Goal: Task Accomplishment & Management: Complete application form

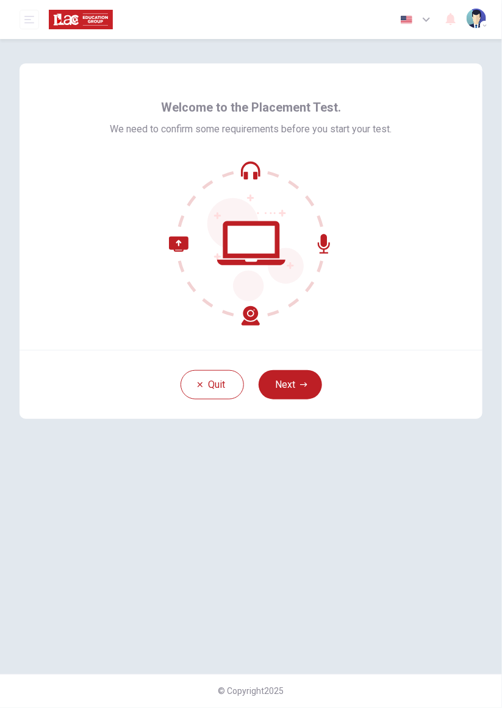
click at [304, 386] on icon "button" at bounding box center [303, 384] width 7 height 7
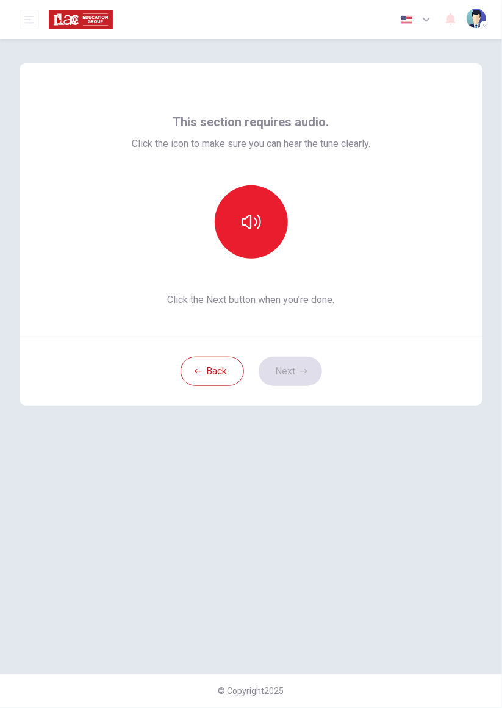
click at [259, 223] on icon "button" at bounding box center [251, 222] width 20 height 20
click at [294, 374] on button "Next" at bounding box center [290, 371] width 63 height 29
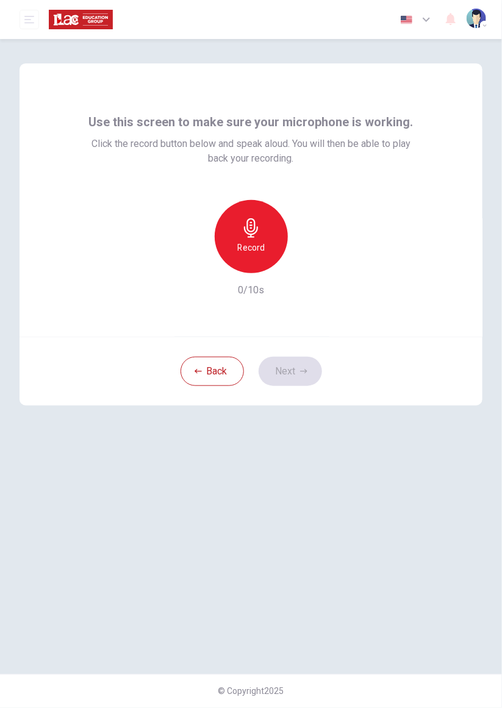
click at [252, 243] on h6 "Record" at bounding box center [250, 247] width 27 height 15
click at [309, 266] on icon "button" at bounding box center [307, 263] width 12 height 12
click at [194, 265] on icon "button" at bounding box center [195, 263] width 11 height 11
click at [496, 135] on div "Use this screen to make sure your microphone is working. Click the record butto…" at bounding box center [251, 356] width 502 height 635
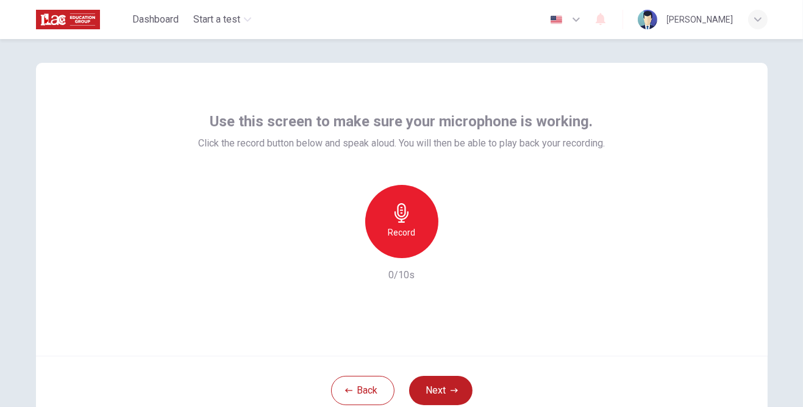
scroll to position [11, 0]
click at [405, 222] on div "Record" at bounding box center [401, 220] width 73 height 73
click at [456, 248] on icon "button" at bounding box center [457, 247] width 5 height 7
click at [454, 391] on icon "button" at bounding box center [454, 389] width 7 height 7
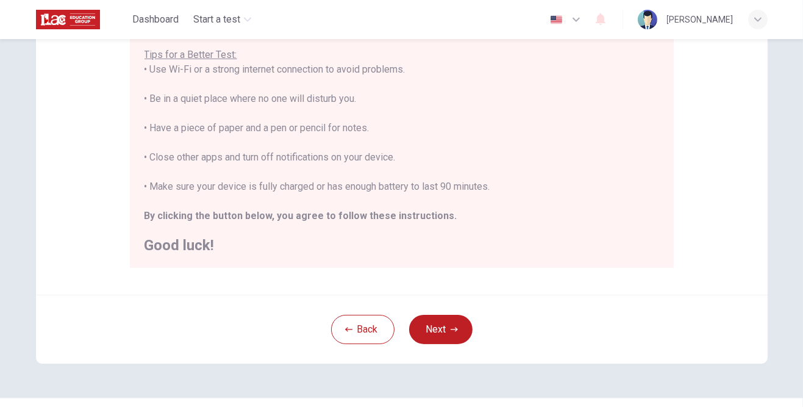
scroll to position [271, 0]
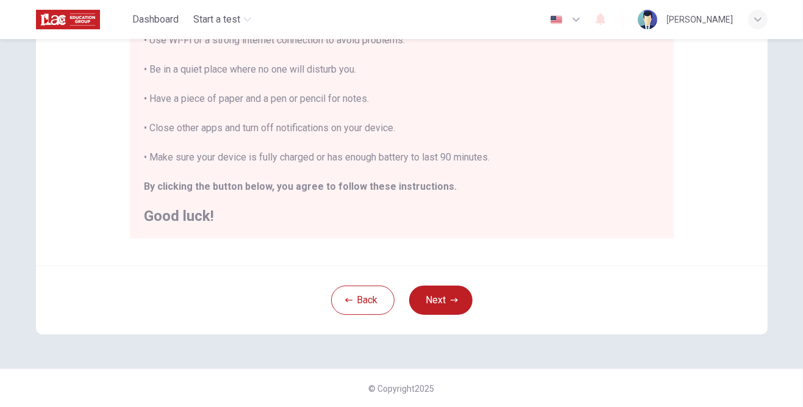
click at [429, 295] on button "Next" at bounding box center [440, 299] width 63 height 29
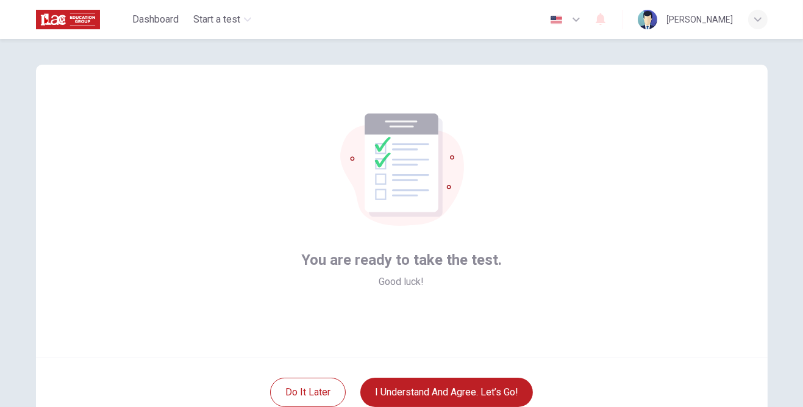
scroll to position [9, 0]
click at [492, 386] on button "I understand and agree. Let’s go!" at bounding box center [446, 391] width 173 height 29
click at [501, 390] on button "I understand and agree. Let’s go!" at bounding box center [446, 391] width 173 height 29
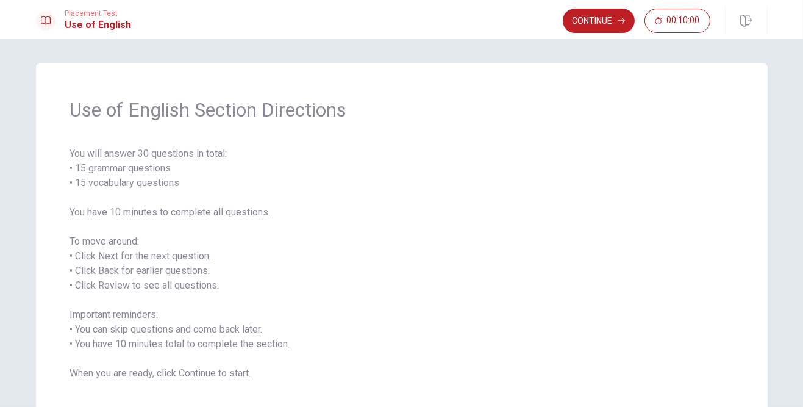
click at [501, 22] on button "Continue" at bounding box center [599, 21] width 72 height 24
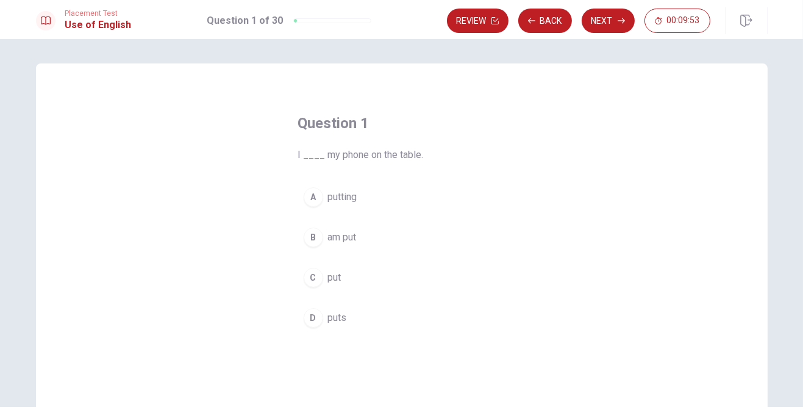
click at [308, 240] on div "B" at bounding box center [314, 237] width 20 height 20
click at [501, 18] on button "Next" at bounding box center [608, 21] width 53 height 24
click at [314, 277] on div "C" at bounding box center [314, 278] width 20 height 20
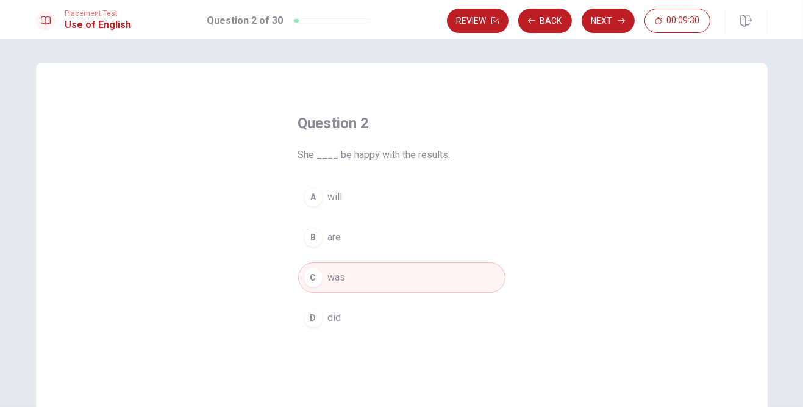
click at [501, 23] on button "Next" at bounding box center [608, 21] width 53 height 24
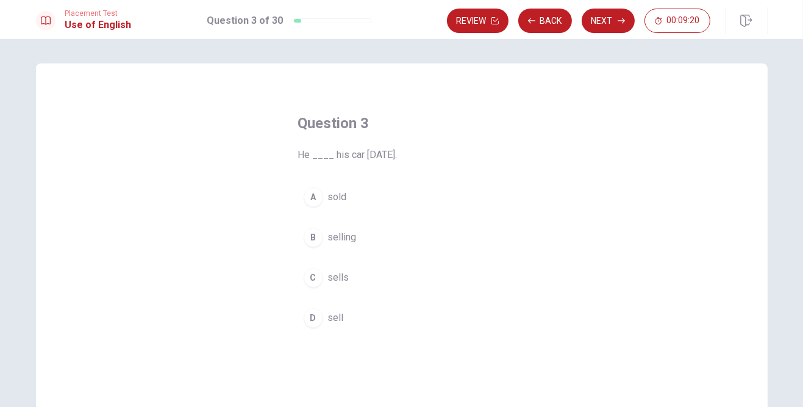
click at [313, 315] on div "D" at bounding box center [314, 318] width 20 height 20
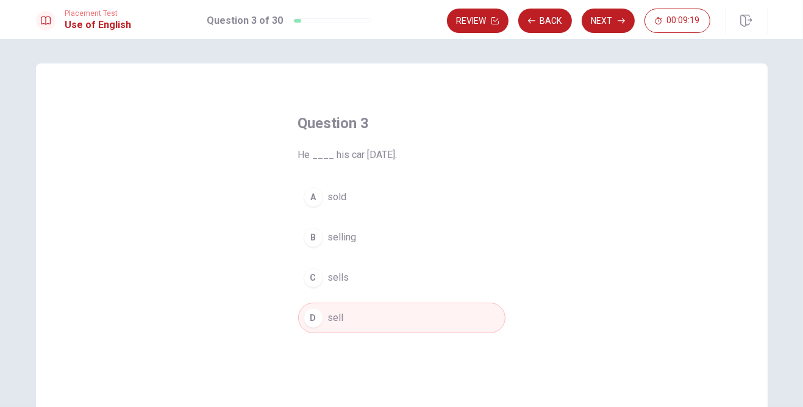
click at [501, 18] on button "Next" at bounding box center [608, 21] width 53 height 24
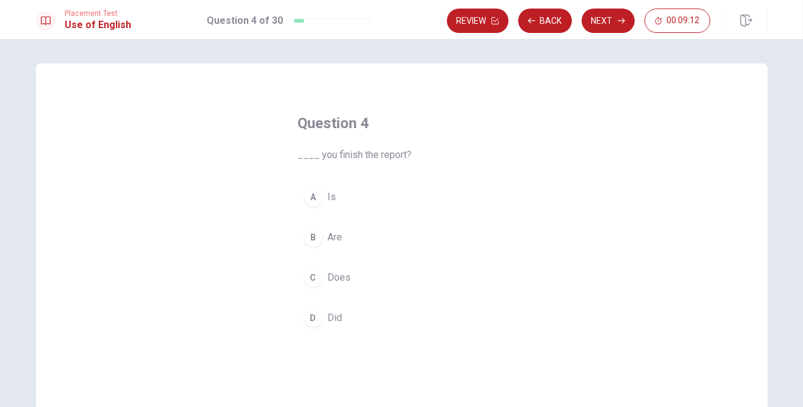
click at [312, 312] on div "D" at bounding box center [314, 318] width 20 height 20
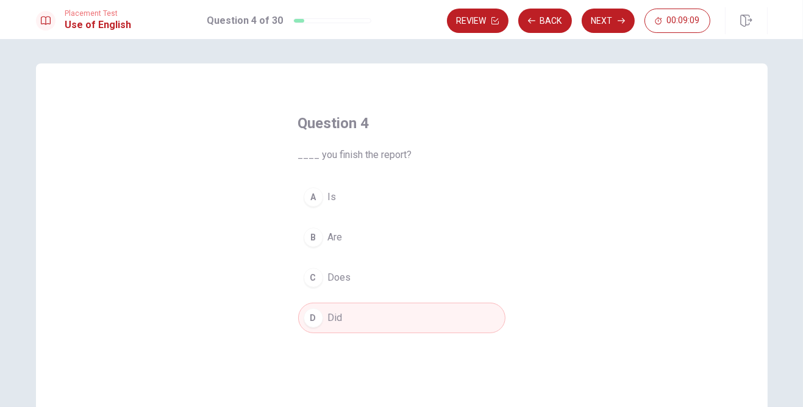
click at [501, 21] on button "Next" at bounding box center [608, 21] width 53 height 24
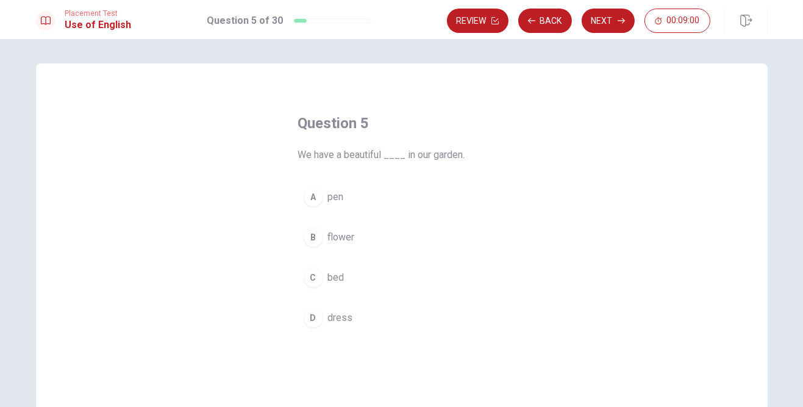
click at [319, 235] on div "B" at bounding box center [314, 237] width 20 height 20
click at [501, 27] on button "Next" at bounding box center [608, 21] width 53 height 24
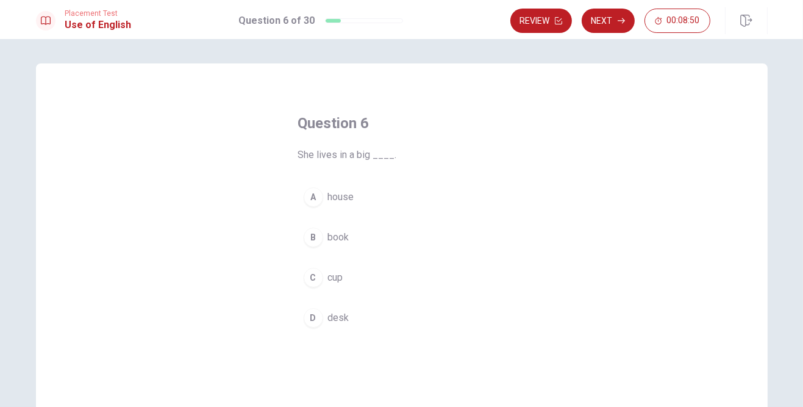
click at [318, 196] on div "A" at bounding box center [314, 197] width 20 height 20
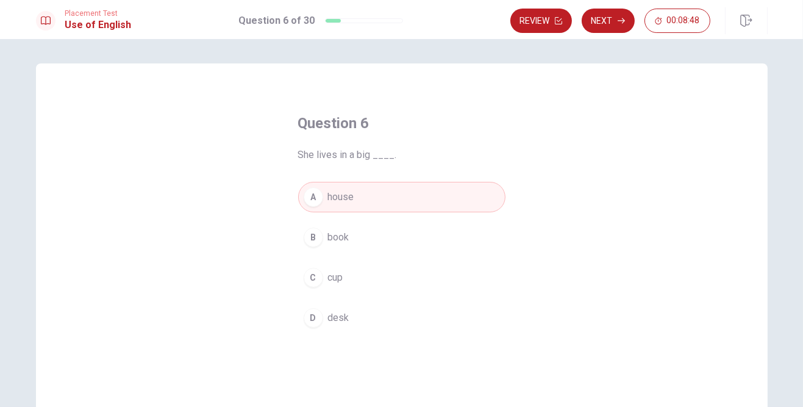
click at [501, 20] on icon "button" at bounding box center [621, 20] width 7 height 7
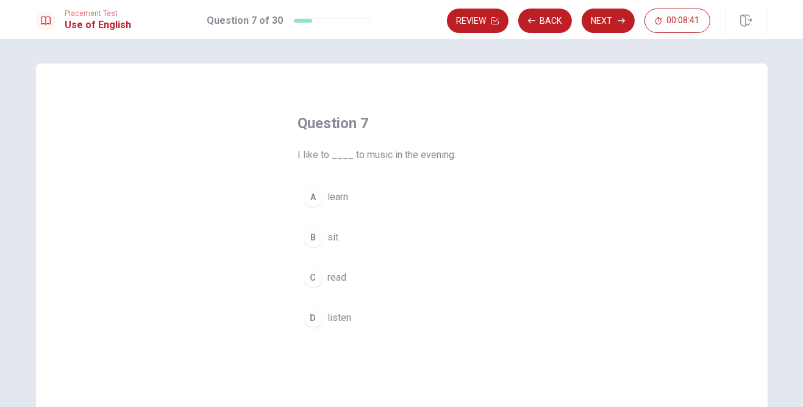
click at [316, 315] on div "D" at bounding box center [314, 318] width 20 height 20
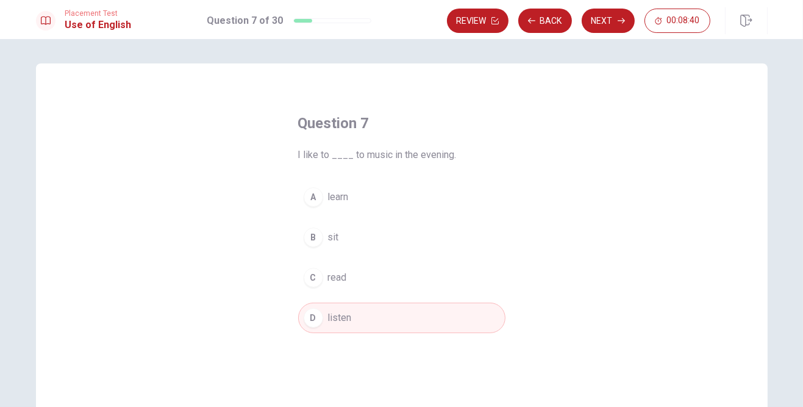
click at [501, 25] on button "Next" at bounding box center [608, 21] width 53 height 24
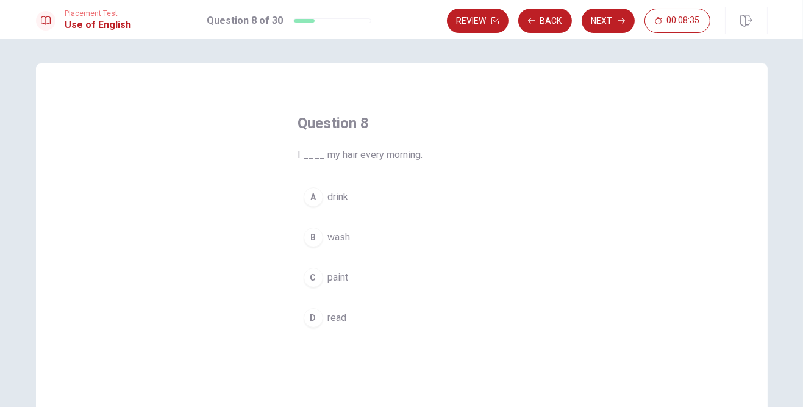
click at [311, 240] on div "B" at bounding box center [314, 237] width 20 height 20
click at [501, 21] on button "Next" at bounding box center [608, 21] width 53 height 24
click at [319, 276] on div "C" at bounding box center [314, 278] width 20 height 20
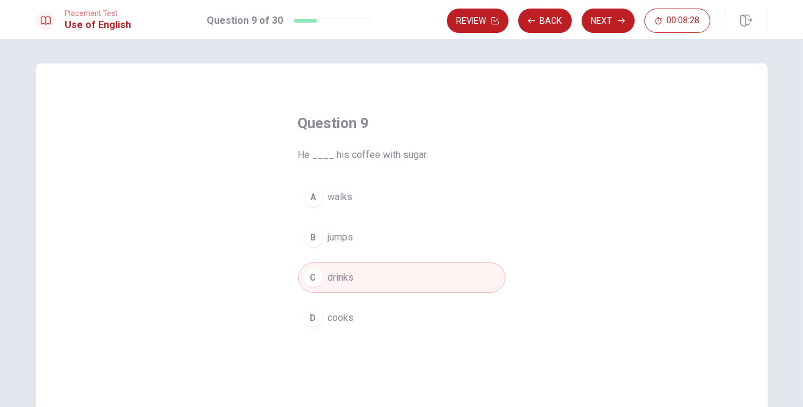
click at [501, 16] on button "Next" at bounding box center [608, 21] width 53 height 24
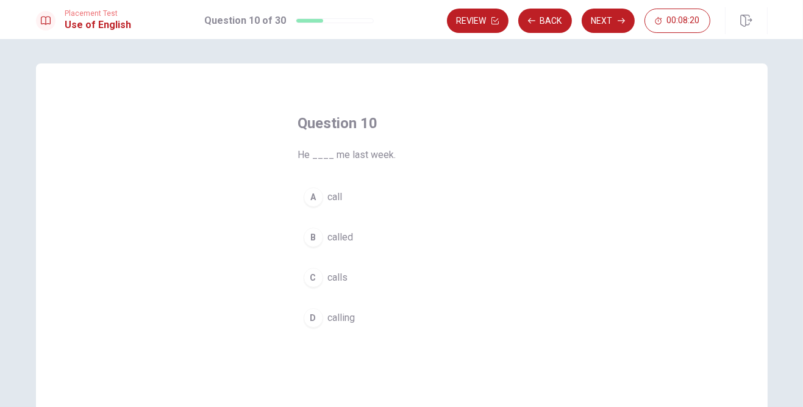
click at [313, 229] on div "B" at bounding box center [314, 237] width 20 height 20
click at [501, 23] on button "Next" at bounding box center [608, 21] width 53 height 24
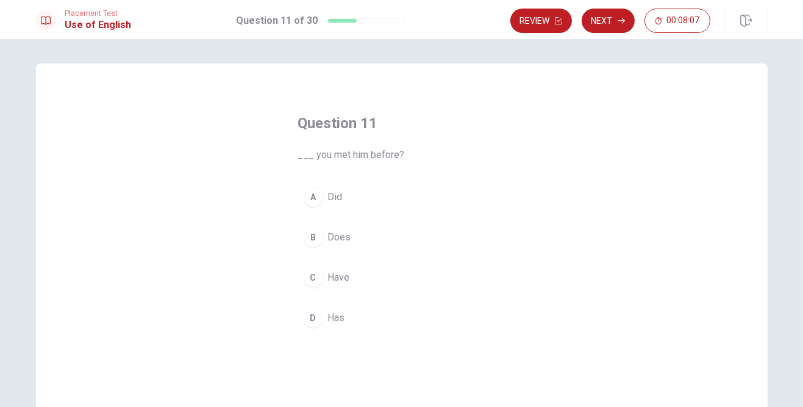
click at [311, 276] on div "C" at bounding box center [314, 278] width 20 height 20
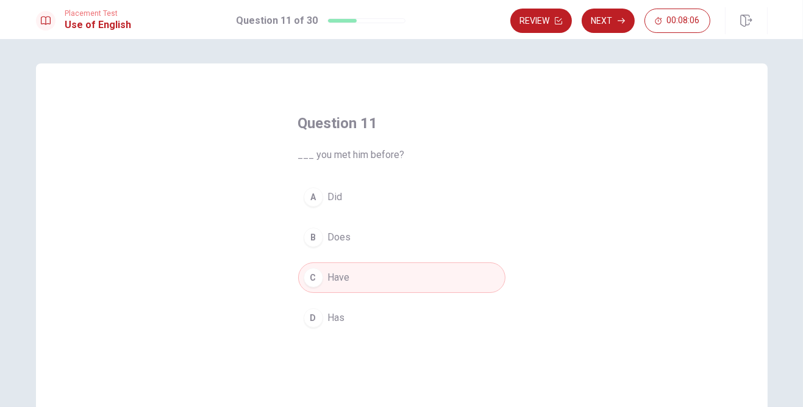
click at [501, 19] on button "Next" at bounding box center [608, 21] width 53 height 24
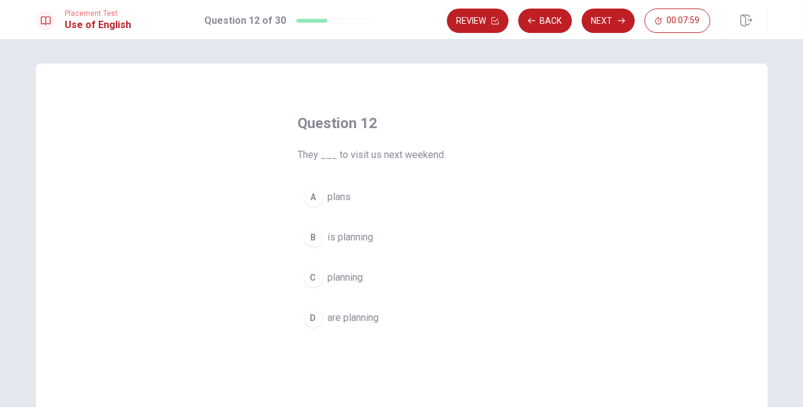
click at [319, 319] on div "D" at bounding box center [314, 318] width 20 height 20
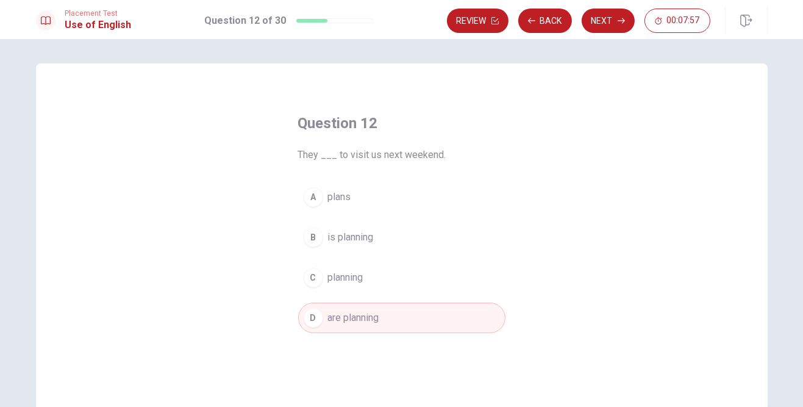
click at [501, 25] on button "Next" at bounding box center [608, 21] width 53 height 24
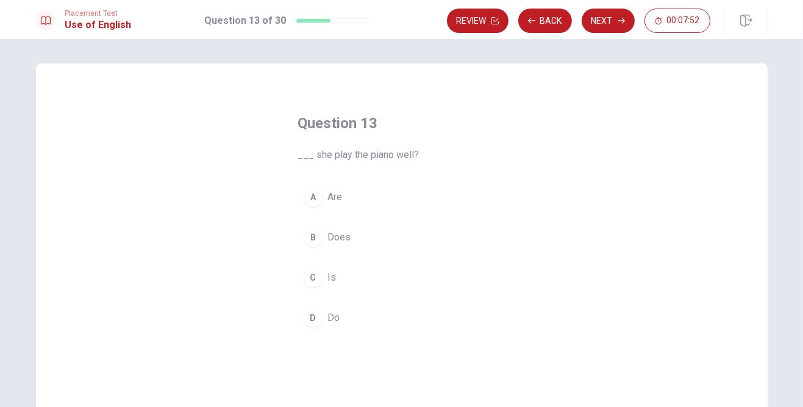
click at [314, 237] on div "B" at bounding box center [314, 237] width 20 height 20
click at [320, 283] on button "C Is" at bounding box center [401, 277] width 207 height 30
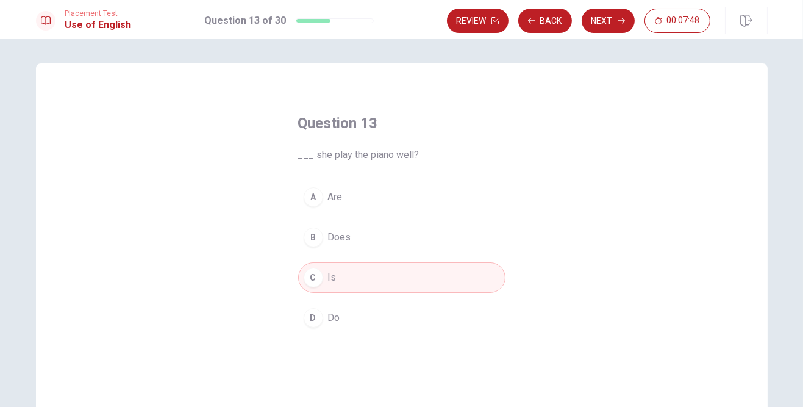
click at [501, 21] on button "Next" at bounding box center [608, 21] width 53 height 24
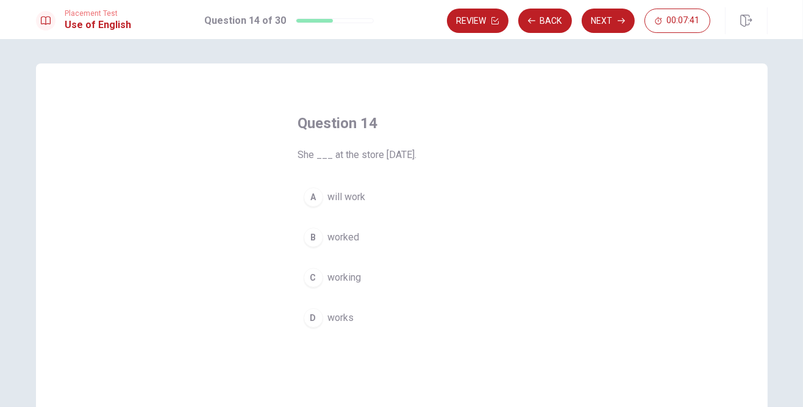
click at [310, 235] on div "B" at bounding box center [314, 237] width 20 height 20
click at [501, 20] on button "Next" at bounding box center [608, 21] width 53 height 24
click at [313, 236] on div "B" at bounding box center [314, 237] width 20 height 20
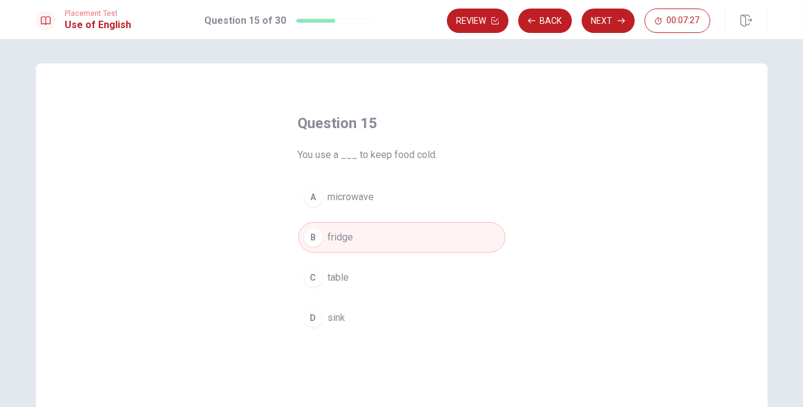
click at [501, 23] on button "Next" at bounding box center [608, 21] width 53 height 24
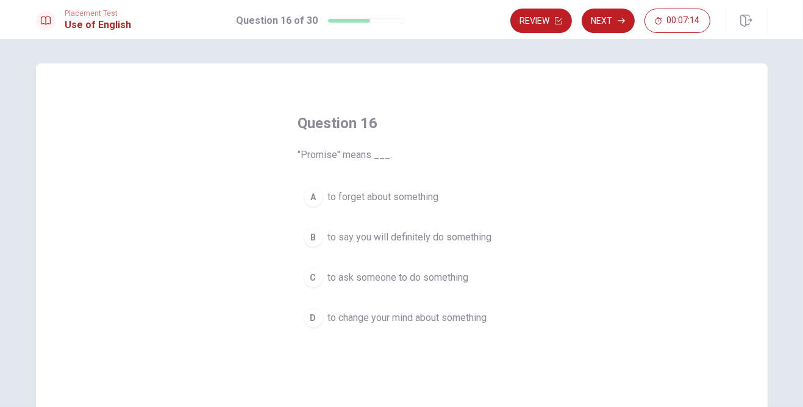
click at [310, 235] on div "B" at bounding box center [314, 237] width 20 height 20
click at [501, 27] on button "Next" at bounding box center [608, 21] width 53 height 24
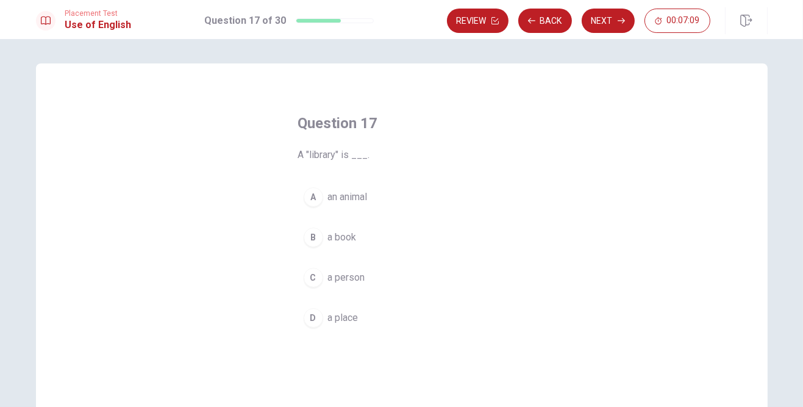
click at [316, 316] on div "D" at bounding box center [314, 318] width 20 height 20
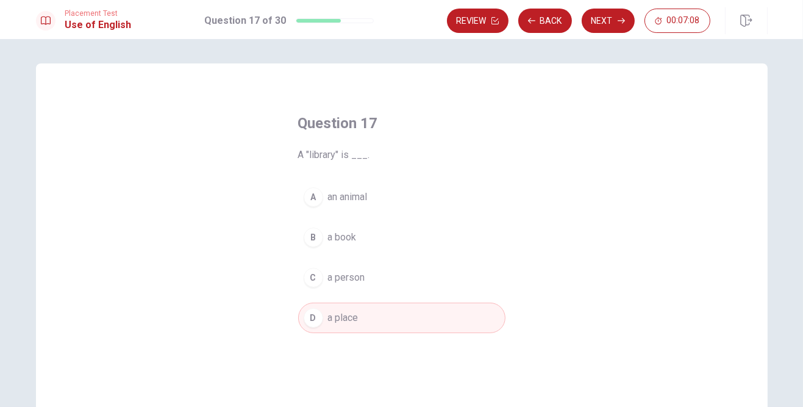
click at [501, 23] on button "Next" at bounding box center [608, 21] width 53 height 24
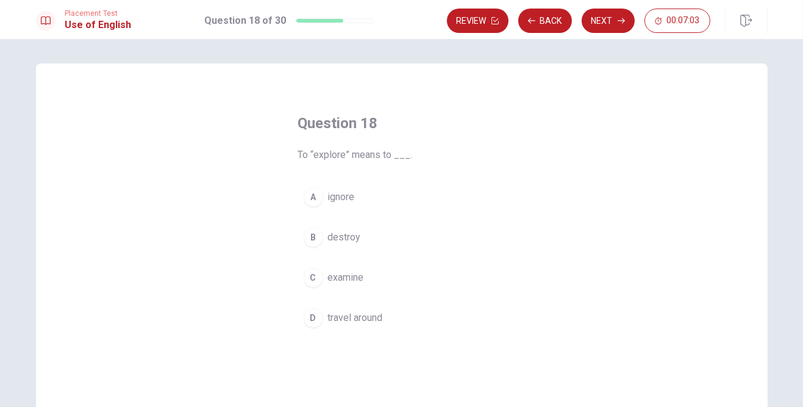
click at [316, 310] on div "D" at bounding box center [314, 318] width 20 height 20
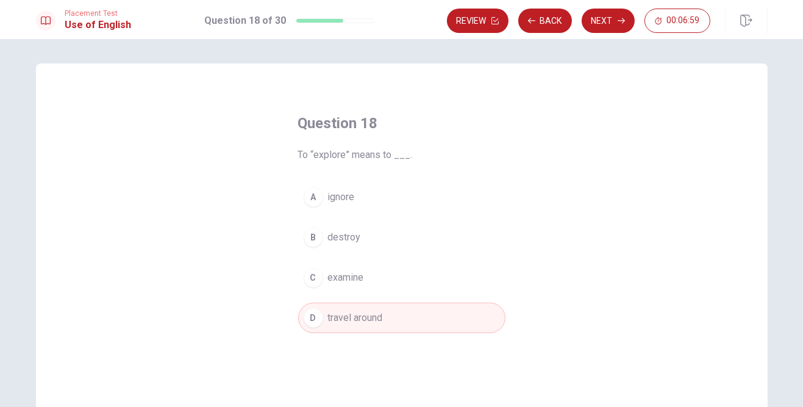
click at [349, 278] on span "examine" at bounding box center [346, 277] width 36 height 15
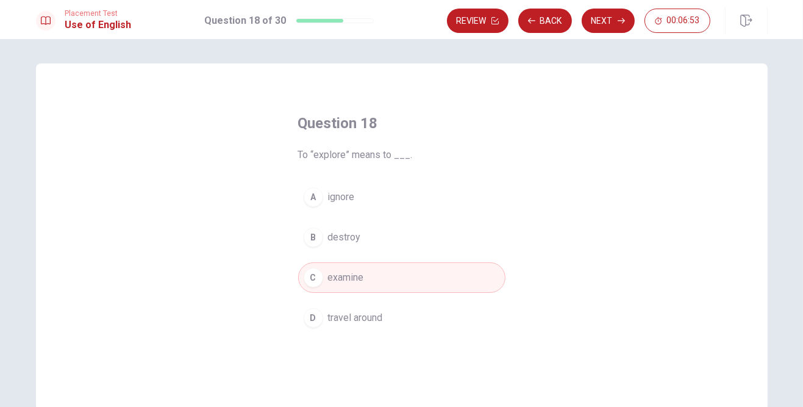
click at [501, 25] on button "Next" at bounding box center [608, 21] width 53 height 24
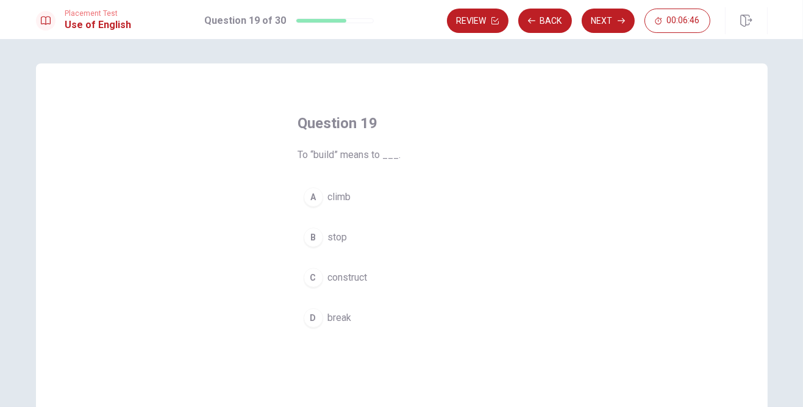
click at [321, 279] on div "C" at bounding box center [314, 278] width 20 height 20
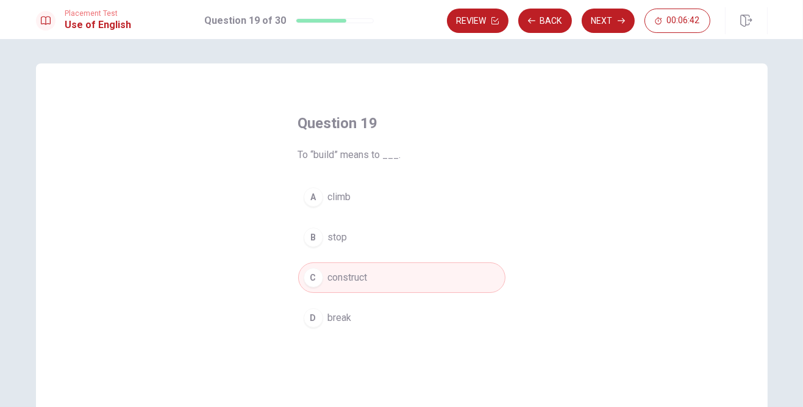
click at [501, 21] on button "Next" at bounding box center [608, 21] width 53 height 24
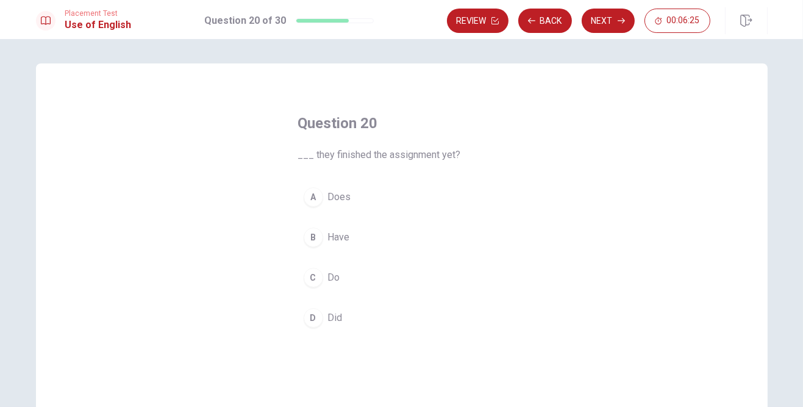
click at [336, 318] on span "Did" at bounding box center [335, 317] width 15 height 15
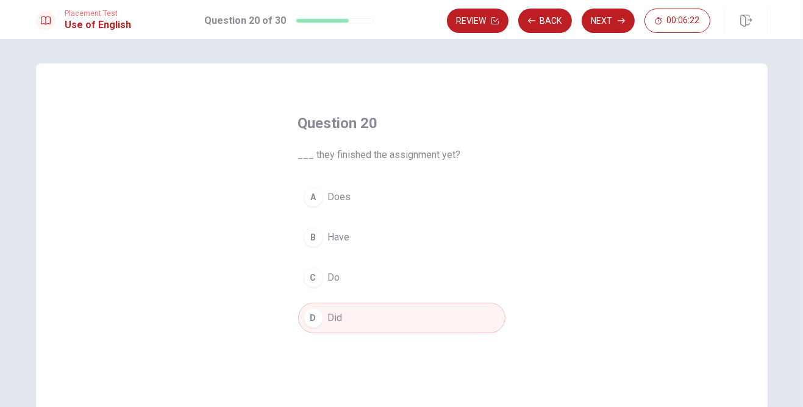
click at [501, 16] on button "Next" at bounding box center [608, 21] width 53 height 24
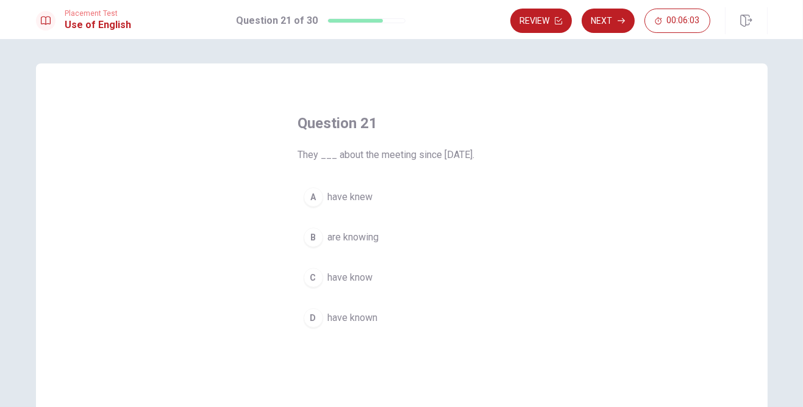
click at [309, 237] on div "B" at bounding box center [314, 237] width 20 height 20
click at [501, 24] on button "Next" at bounding box center [608, 21] width 53 height 24
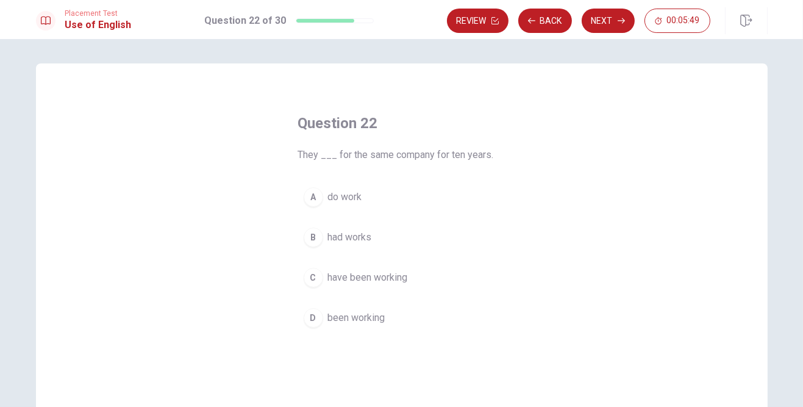
click at [306, 277] on div "C" at bounding box center [314, 278] width 20 height 20
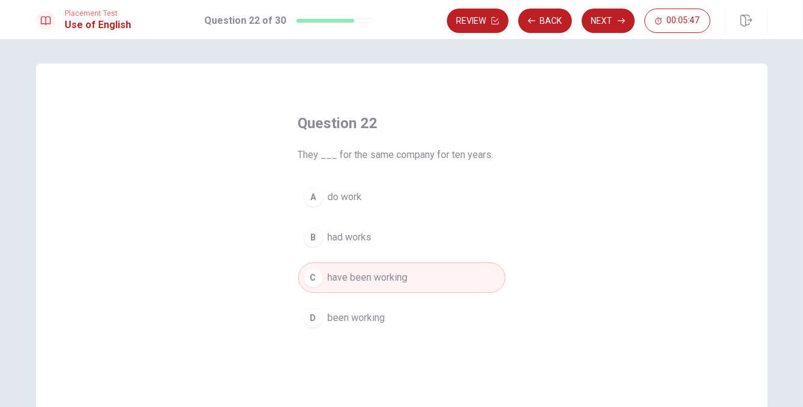
click at [501, 20] on button "Next" at bounding box center [608, 21] width 53 height 24
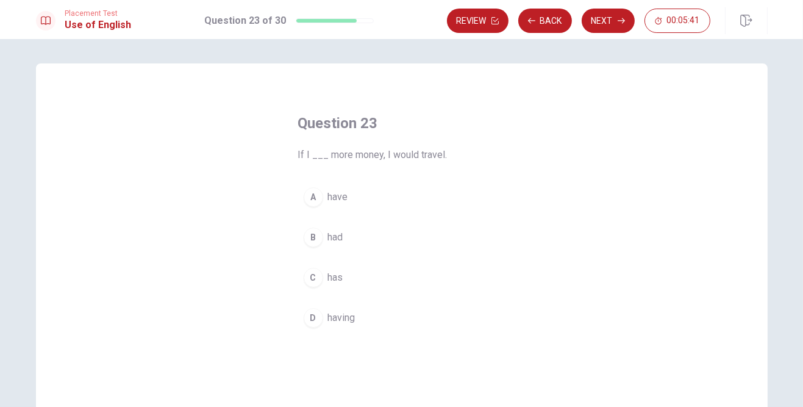
click at [312, 188] on div "A" at bounding box center [314, 197] width 20 height 20
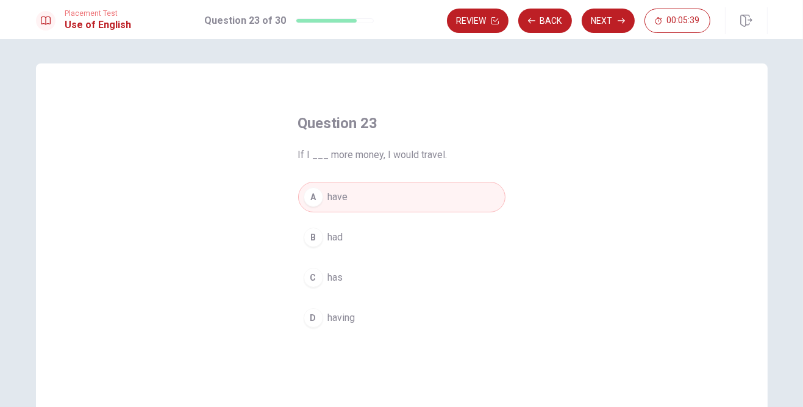
click at [501, 17] on button "Next" at bounding box center [608, 21] width 53 height 24
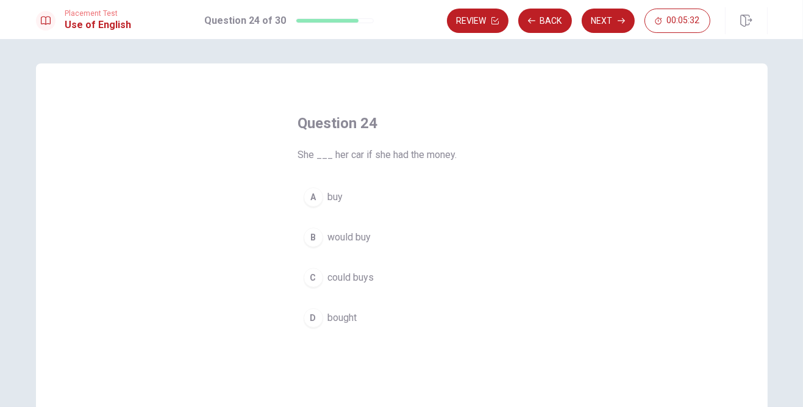
click at [315, 288] on button "C could buys" at bounding box center [401, 277] width 207 height 30
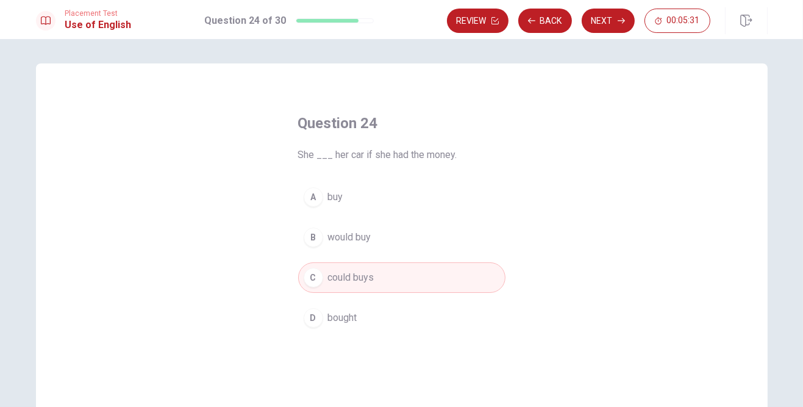
click at [501, 21] on button "Next" at bounding box center [608, 21] width 53 height 24
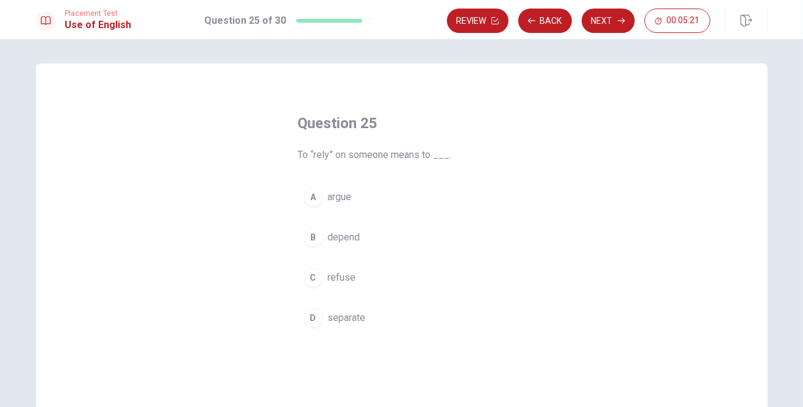
click at [341, 198] on span "argue" at bounding box center [340, 197] width 24 height 15
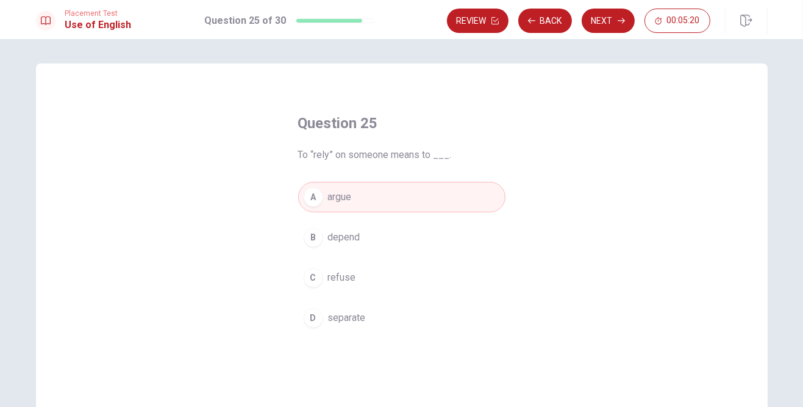
click at [501, 27] on button "Next" at bounding box center [608, 21] width 53 height 24
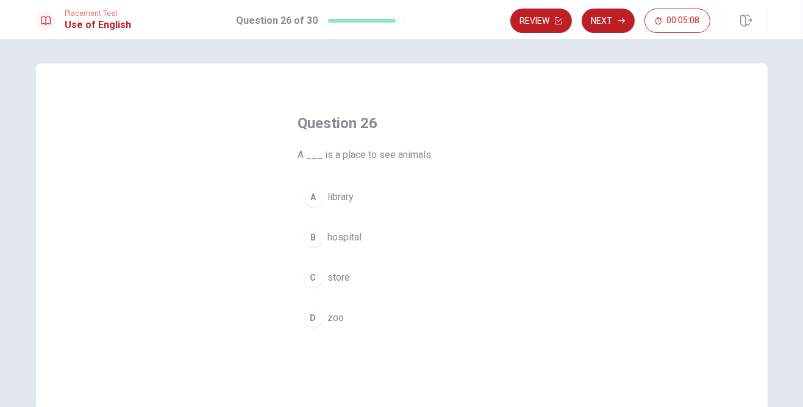
click at [316, 316] on div "D" at bounding box center [314, 318] width 20 height 20
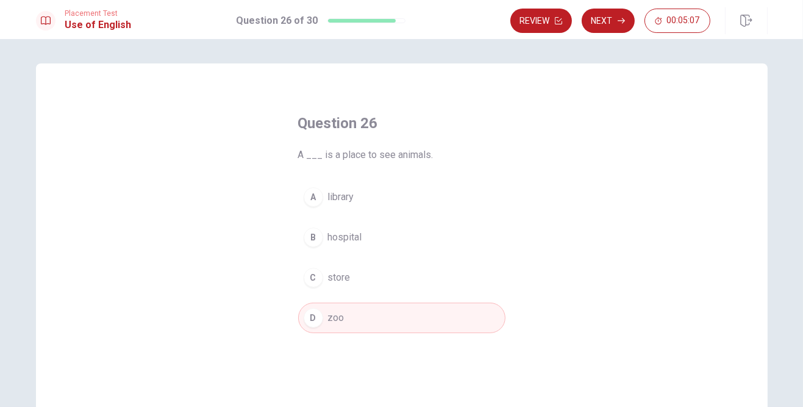
click at [501, 26] on button "Next" at bounding box center [608, 21] width 53 height 24
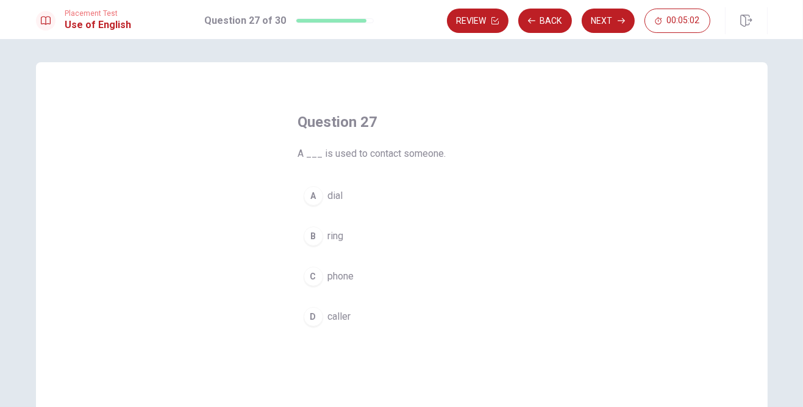
scroll to position [1, 0]
click at [323, 271] on button "C phone" at bounding box center [401, 277] width 207 height 30
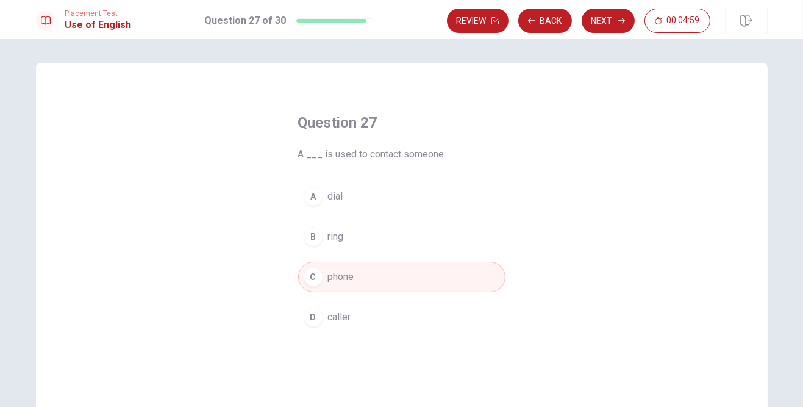
click at [501, 19] on icon "button" at bounding box center [621, 20] width 7 height 7
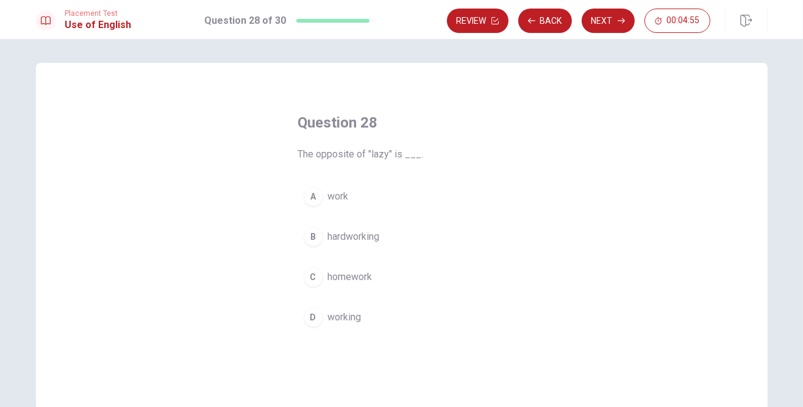
click at [501, 20] on button "Back" at bounding box center [545, 21] width 54 height 24
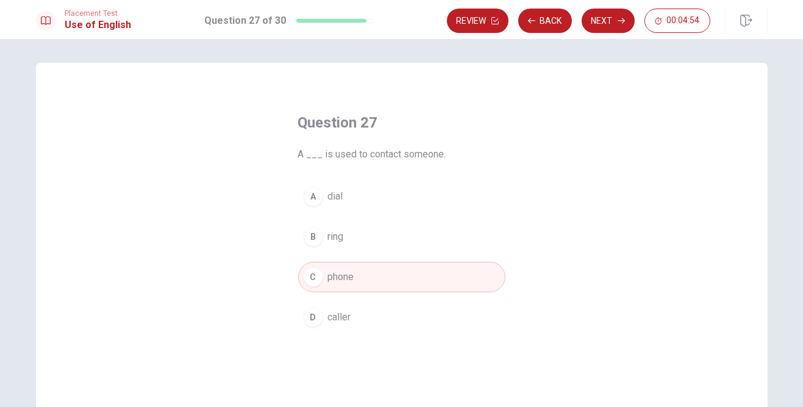
click at [501, 12] on button "Next" at bounding box center [608, 21] width 53 height 24
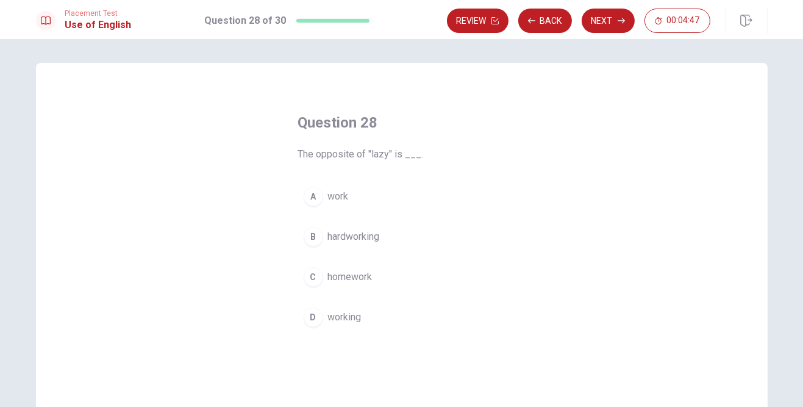
click at [321, 228] on button "B hardworking" at bounding box center [401, 236] width 207 height 30
click at [501, 24] on button "Next" at bounding box center [608, 21] width 53 height 24
click at [322, 318] on div "D" at bounding box center [314, 317] width 20 height 20
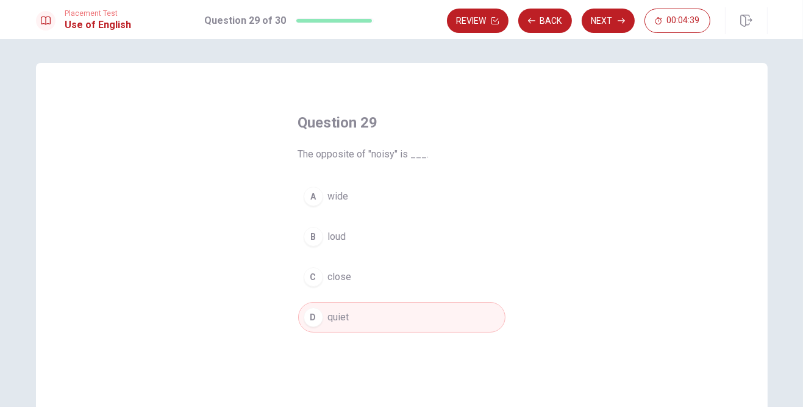
click at [501, 20] on button "Next" at bounding box center [608, 21] width 53 height 24
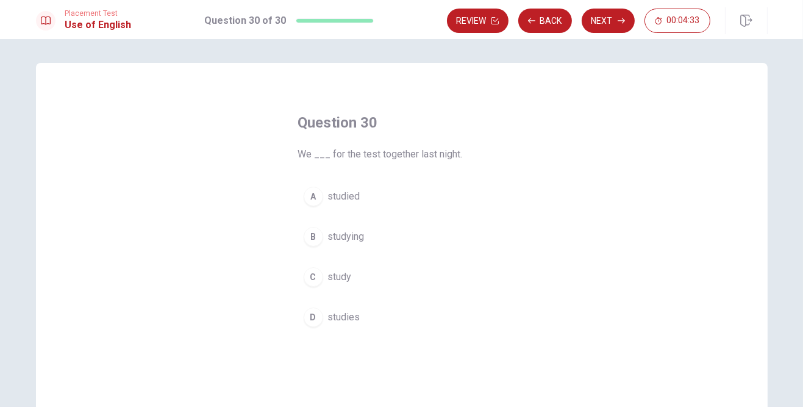
click at [314, 274] on div "C" at bounding box center [314, 277] width 20 height 20
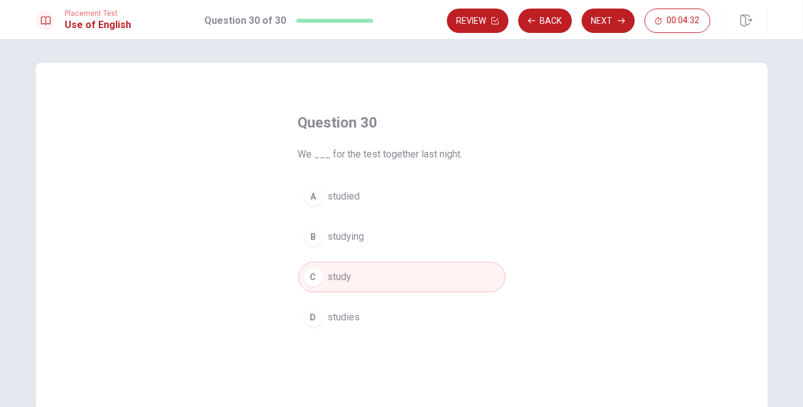
click at [501, 20] on button "Next" at bounding box center [608, 21] width 53 height 24
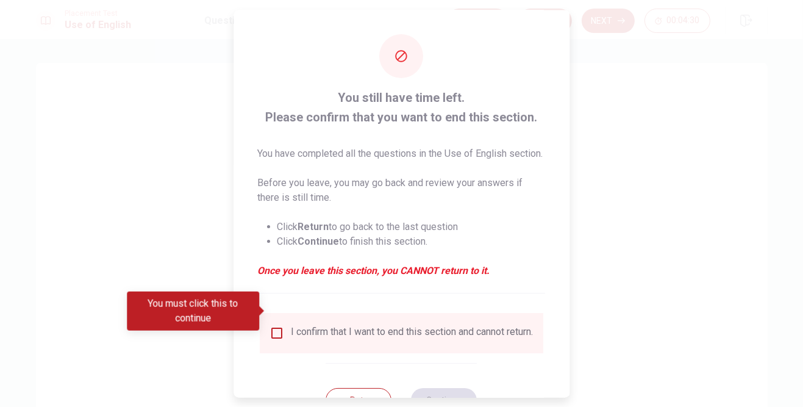
scroll to position [10, 0]
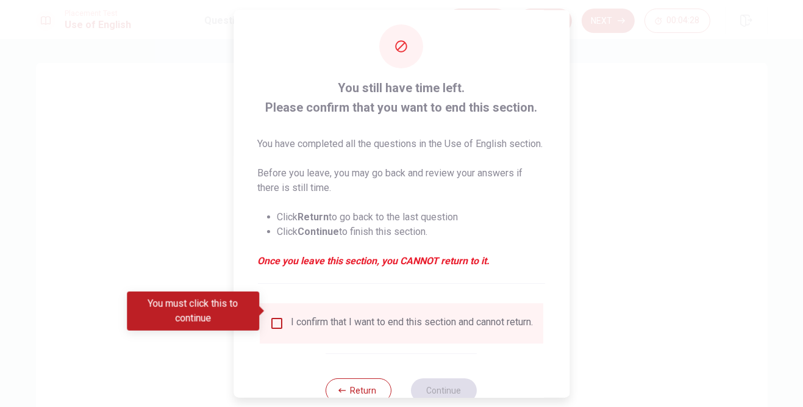
click at [279, 315] on input "You must click this to continue" at bounding box center [276, 322] width 15 height 15
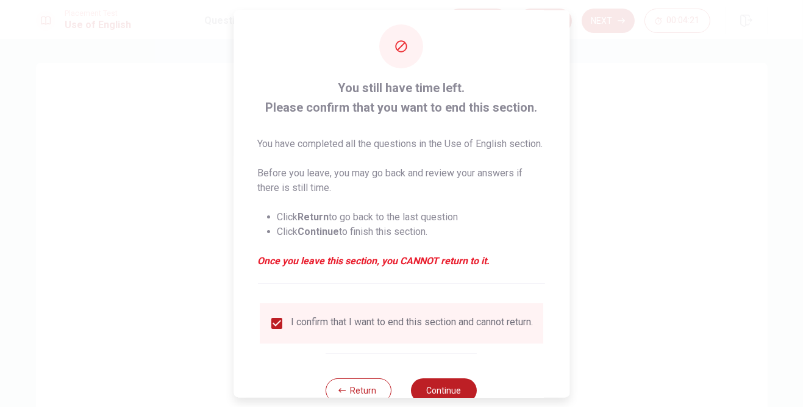
click at [449, 384] on button "Continue" at bounding box center [445, 389] width 66 height 24
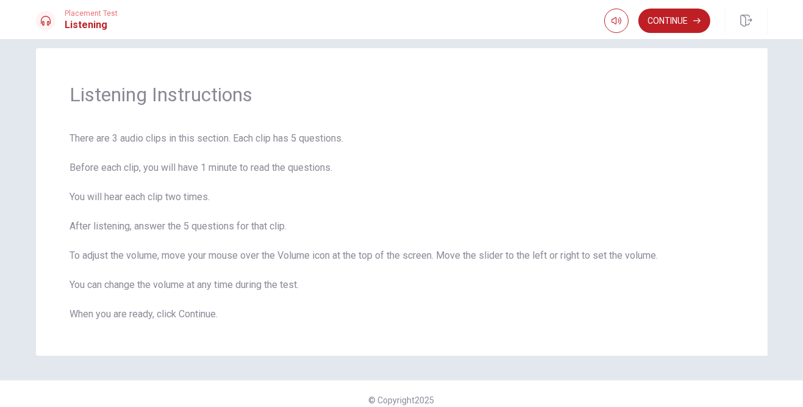
scroll to position [15, 0]
click at [137, 123] on div "Listening Instructions There are 3 audio clips in this section. Each clip has 5…" at bounding box center [402, 201] width 732 height 307
click at [501, 21] on button "Continue" at bounding box center [674, 21] width 72 height 24
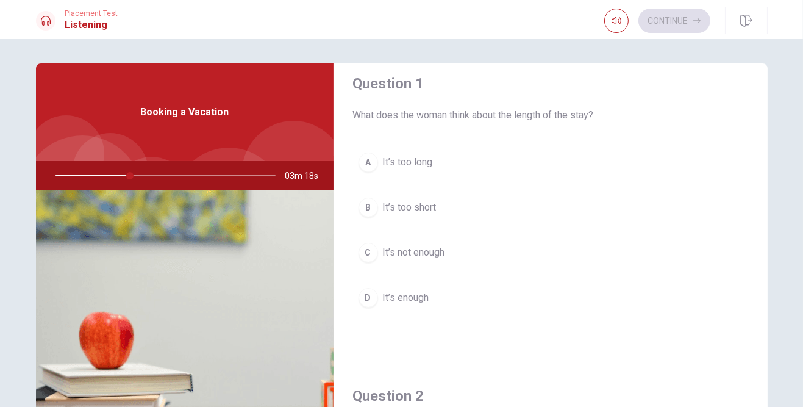
scroll to position [13, 0]
click at [374, 298] on div "D" at bounding box center [369, 298] width 20 height 20
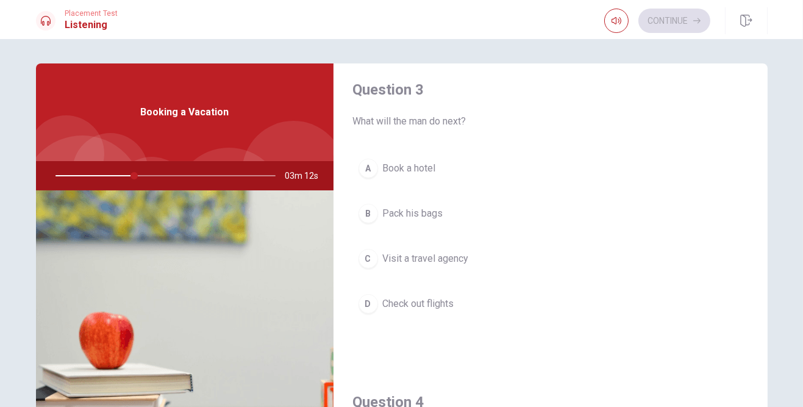
scroll to position [639, 0]
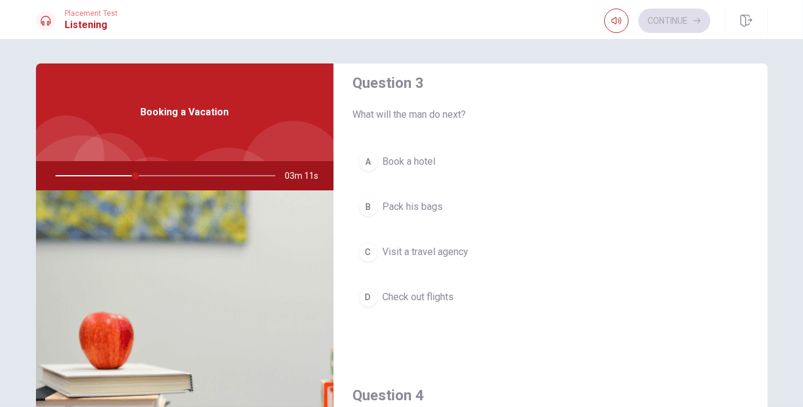
click at [468, 296] on button "D Check out flights" at bounding box center [550, 297] width 395 height 30
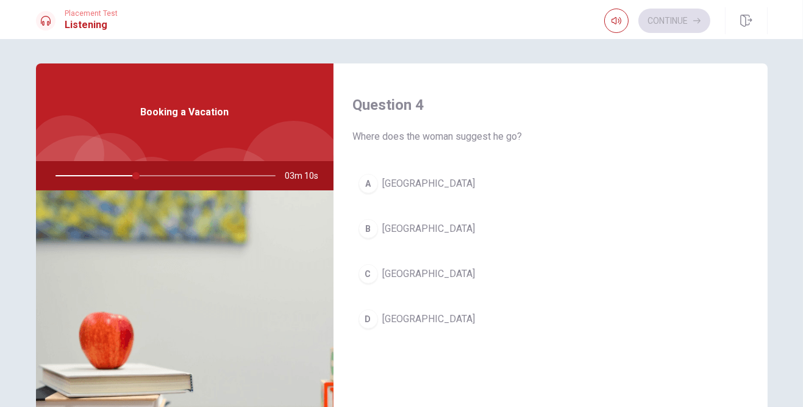
scroll to position [935, 0]
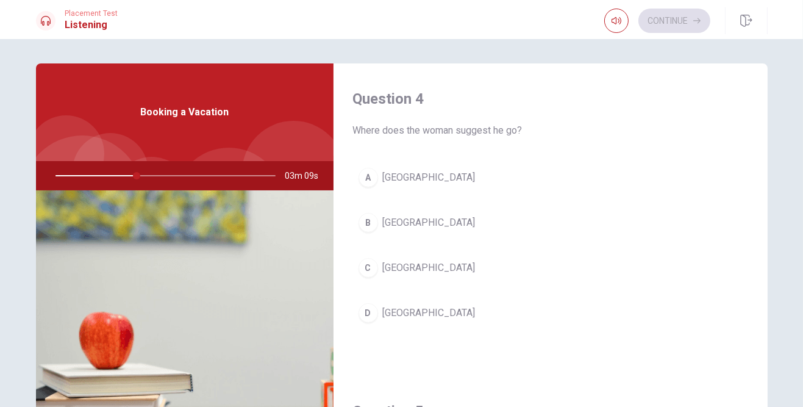
click at [447, 303] on button "D [GEOGRAPHIC_DATA]" at bounding box center [550, 313] width 395 height 30
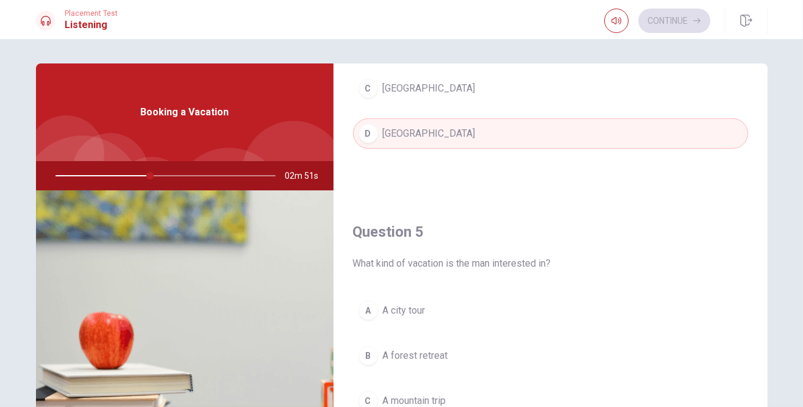
scroll to position [1127, 0]
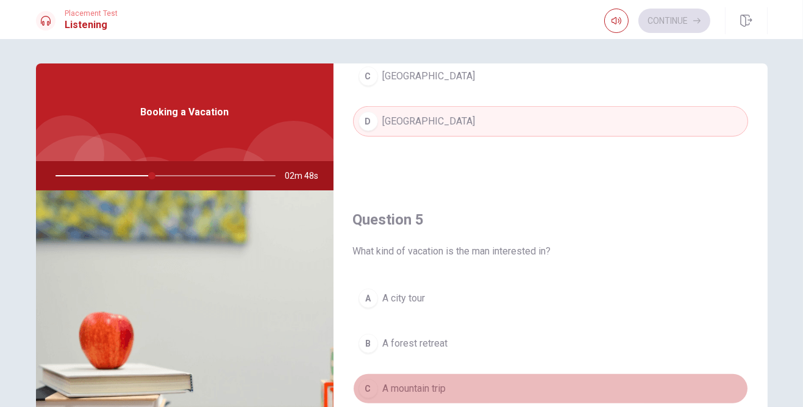
click at [461, 377] on button "C A mountain trip" at bounding box center [550, 388] width 395 height 30
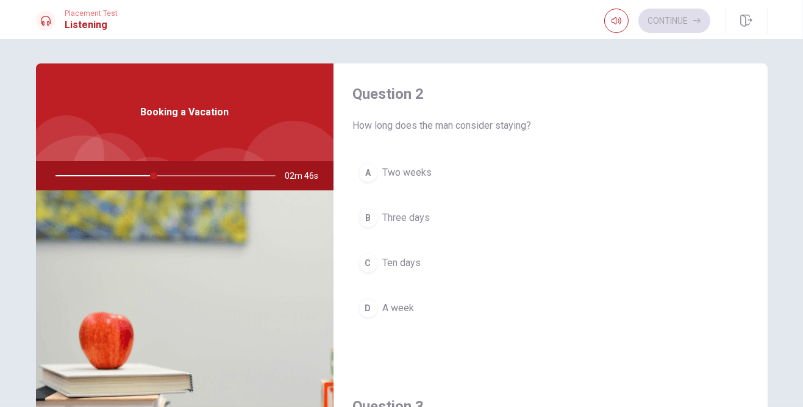
scroll to position [318, 0]
click at [466, 310] on button "D A week" at bounding box center [550, 305] width 395 height 30
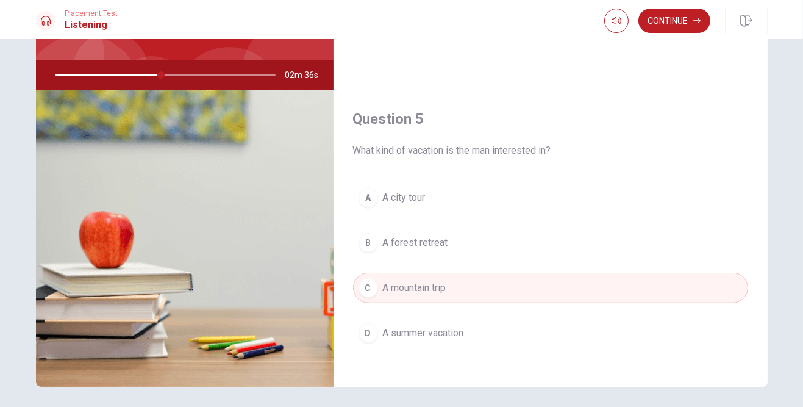
scroll to position [101, 0]
click at [469, 334] on button "D A summer vacation" at bounding box center [550, 333] width 395 height 30
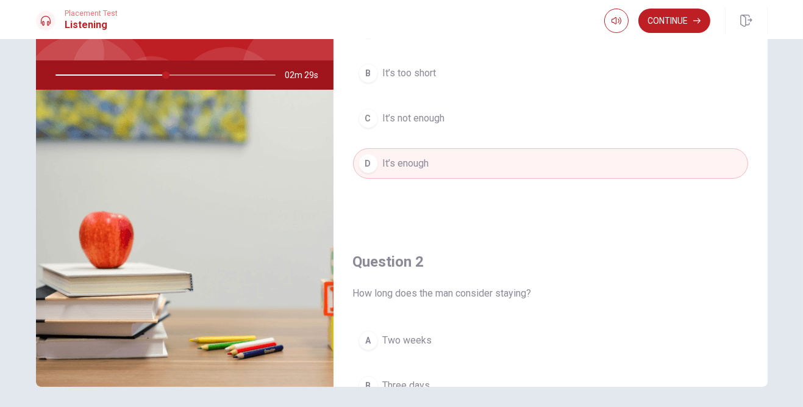
scroll to position [0, 0]
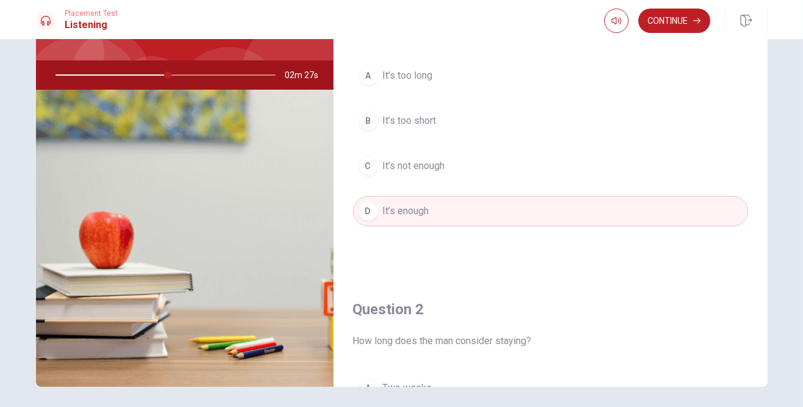
click at [501, 23] on button "Continue" at bounding box center [674, 21] width 72 height 24
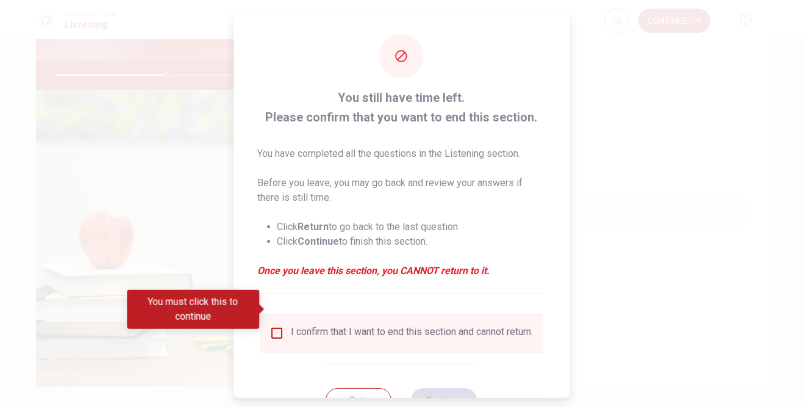
click at [281, 326] on input "You must click this to continue" at bounding box center [276, 333] width 15 height 15
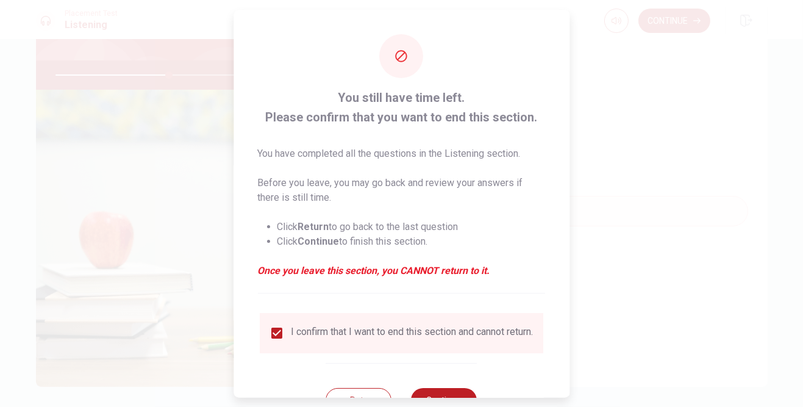
click at [458, 388] on button "Continue" at bounding box center [445, 400] width 66 height 24
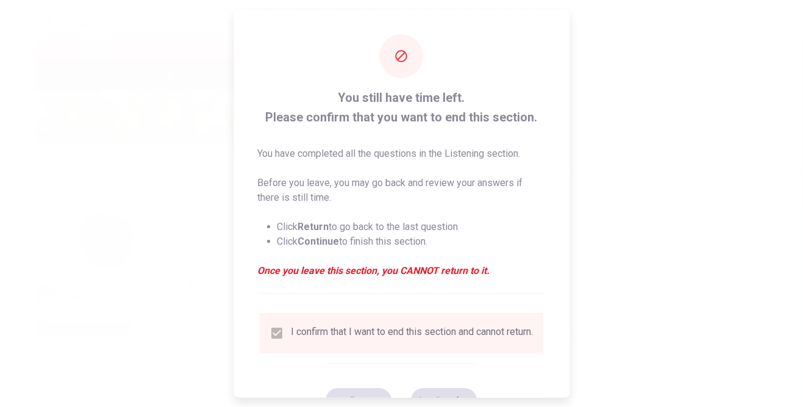
type input "53"
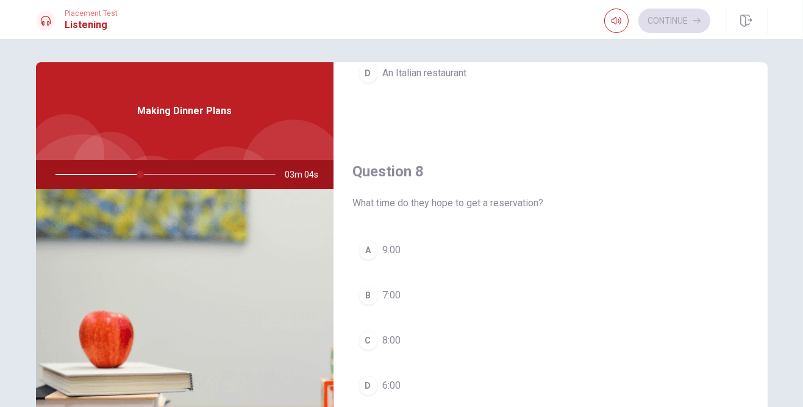
scroll to position [505, 0]
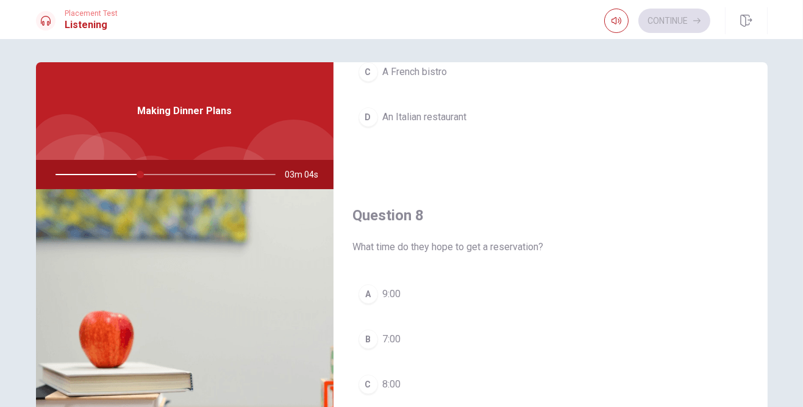
click at [369, 120] on div "D" at bounding box center [369, 117] width 20 height 20
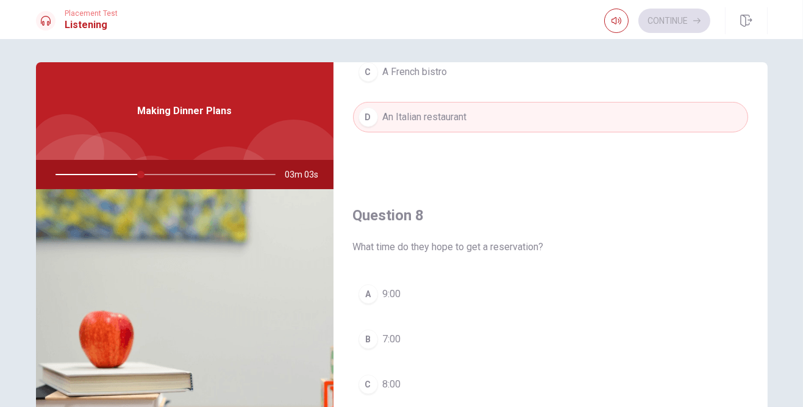
click at [369, 333] on div "B" at bounding box center [369, 339] width 20 height 20
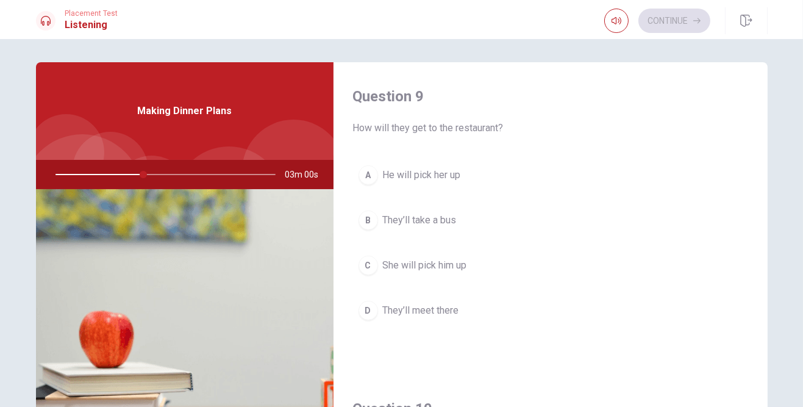
scroll to position [944, 0]
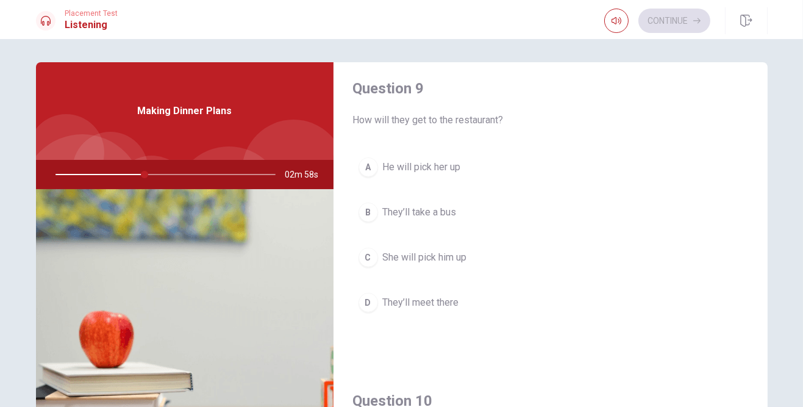
click at [384, 296] on span "They’ll meet there" at bounding box center [421, 302] width 76 height 15
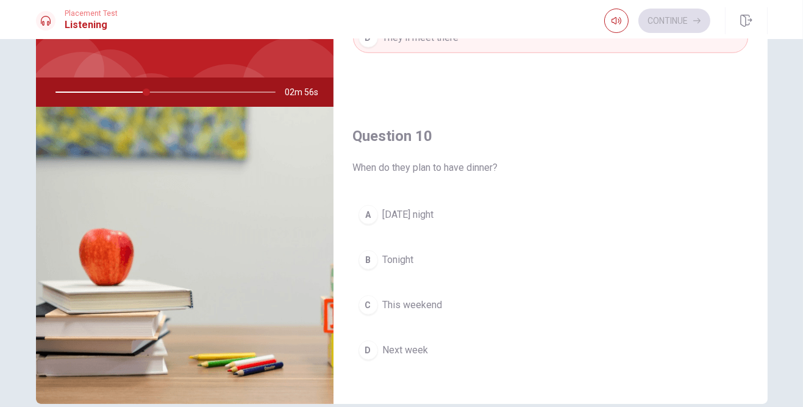
scroll to position [87, 0]
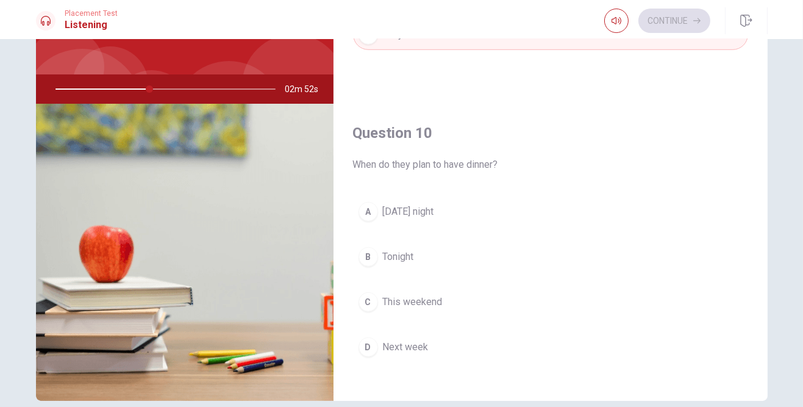
click at [367, 202] on div "A" at bounding box center [369, 212] width 20 height 20
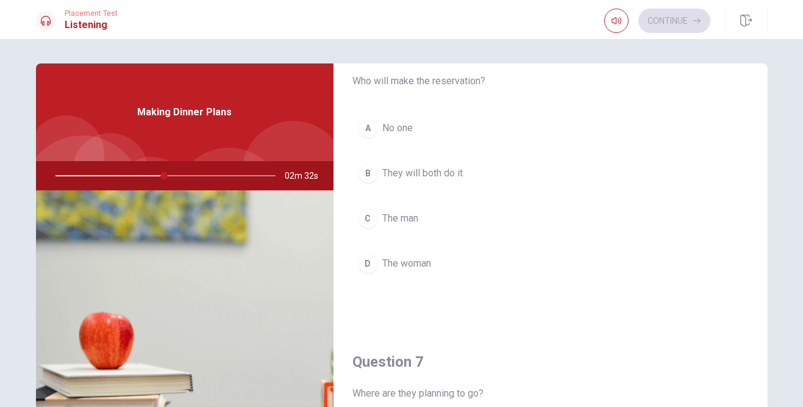
scroll to position [47, 0]
click at [388, 176] on span "They will both do it" at bounding box center [423, 174] width 80 height 15
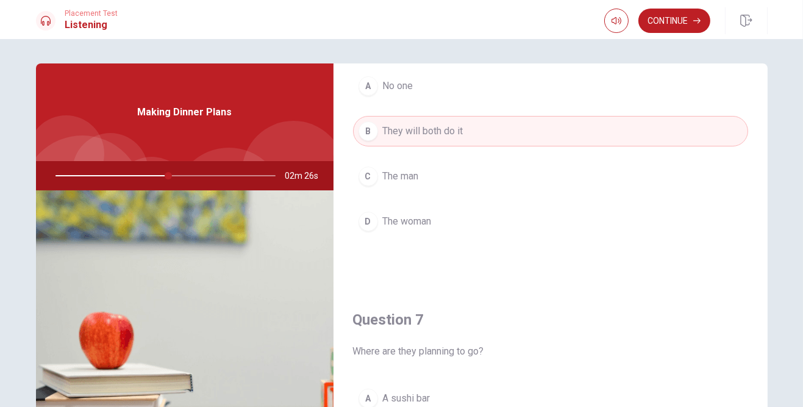
scroll to position [88, 0]
click at [377, 228] on button "D The woman" at bounding box center [550, 223] width 395 height 30
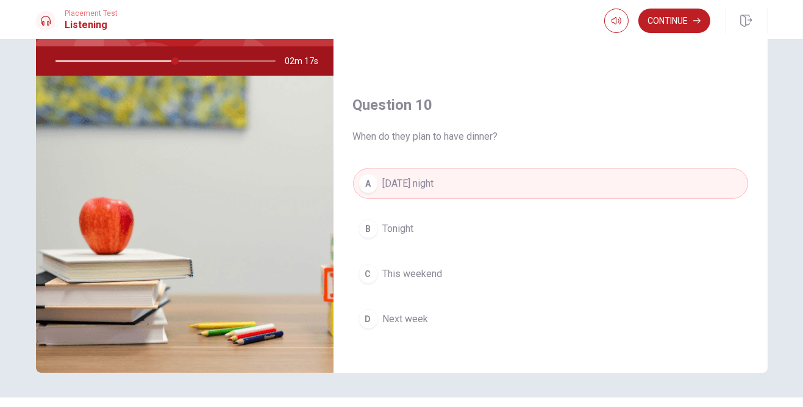
scroll to position [143, 0]
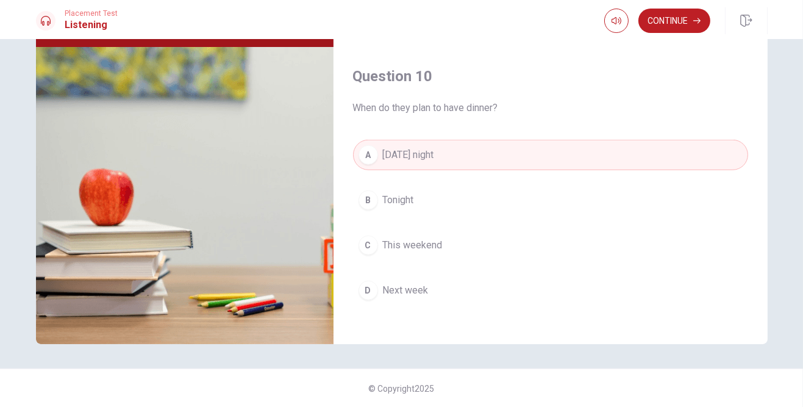
click at [501, 20] on icon "button" at bounding box center [696, 20] width 7 height 5
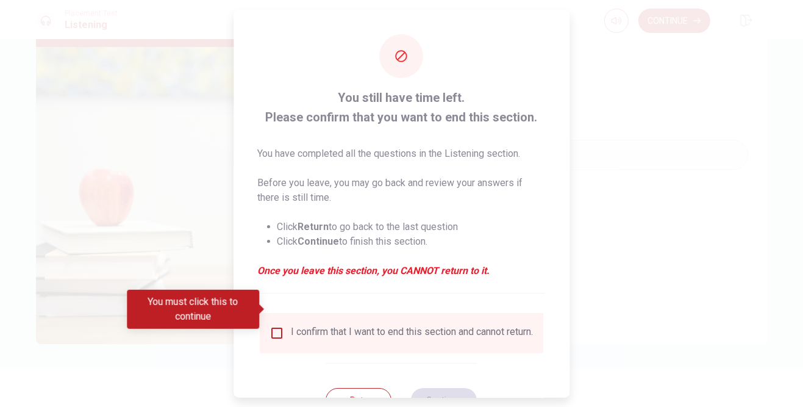
click at [279, 326] on input "You must click this to continue" at bounding box center [276, 333] width 15 height 15
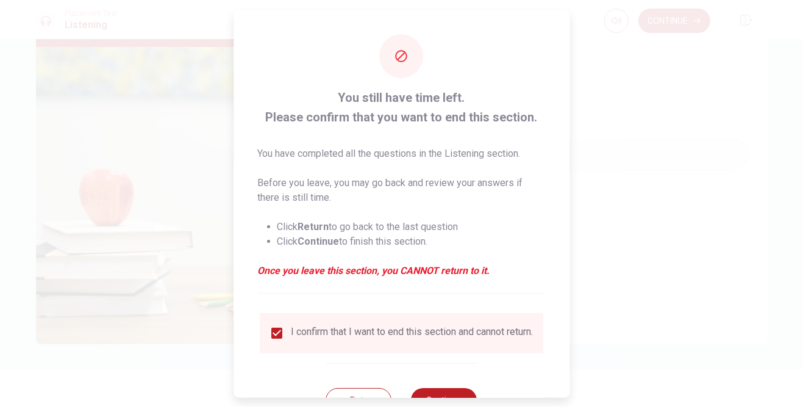
click at [457, 388] on button "Continue" at bounding box center [445, 400] width 66 height 24
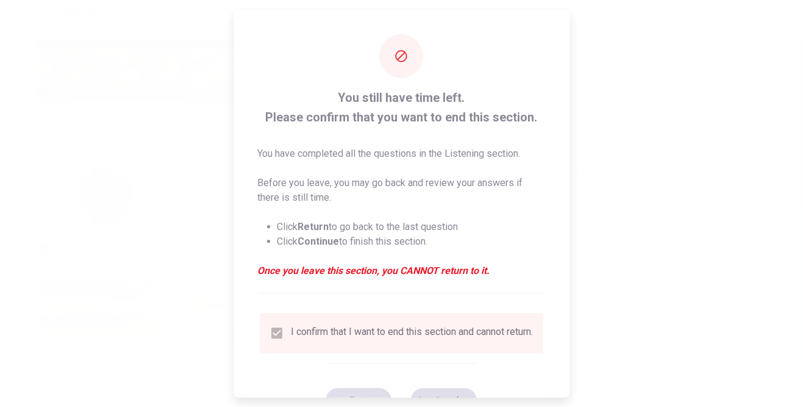
type input "57"
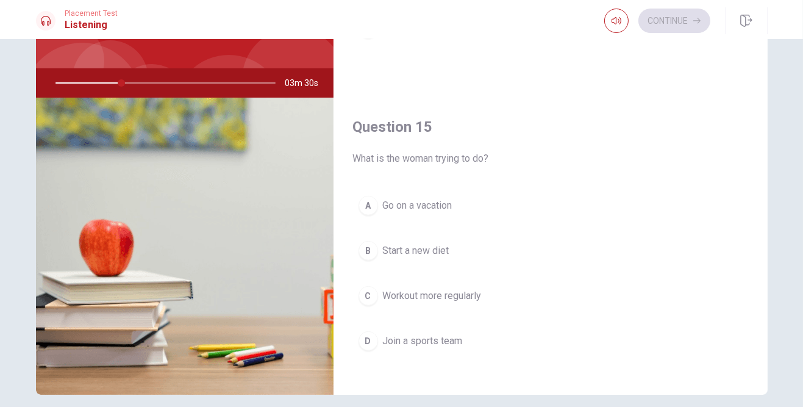
scroll to position [98, 0]
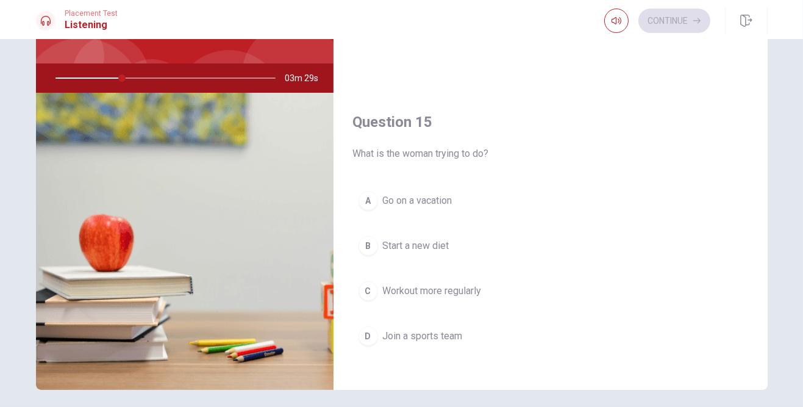
click at [449, 284] on span "Workout more regularly" at bounding box center [432, 291] width 99 height 15
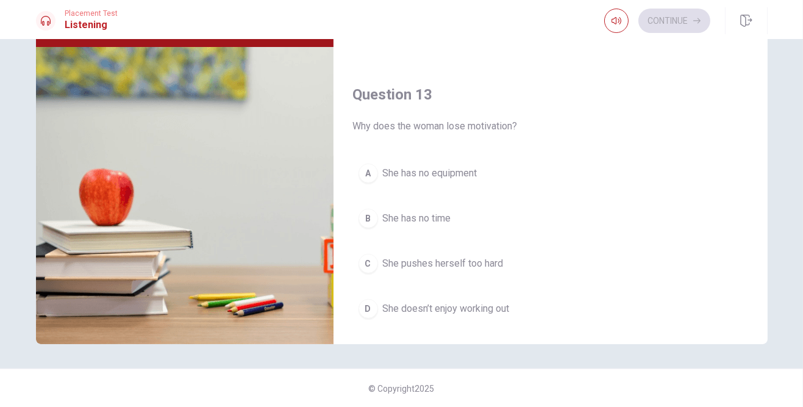
scroll to position [483, 0]
click at [485, 262] on span "She pushes herself too hard" at bounding box center [443, 264] width 121 height 15
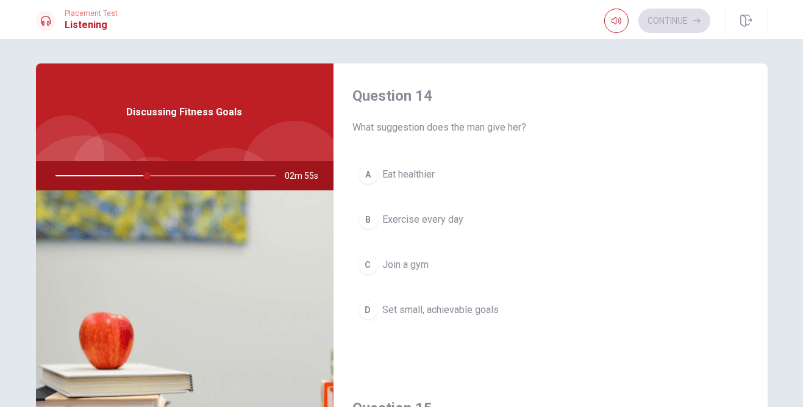
scroll to position [943, 0]
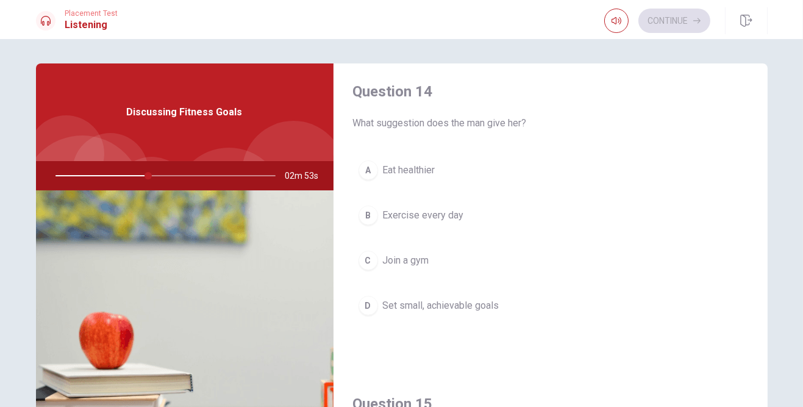
click at [452, 212] on span "Exercise every day" at bounding box center [423, 215] width 81 height 15
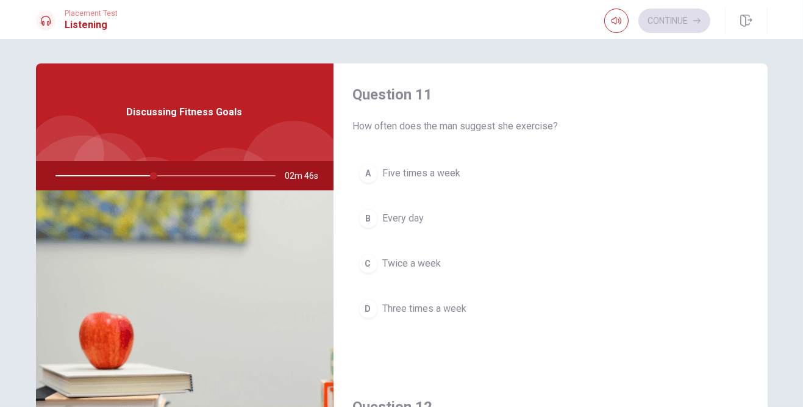
scroll to position [0, 0]
click at [501, 316] on button "D Three times a week" at bounding box center [550, 311] width 395 height 30
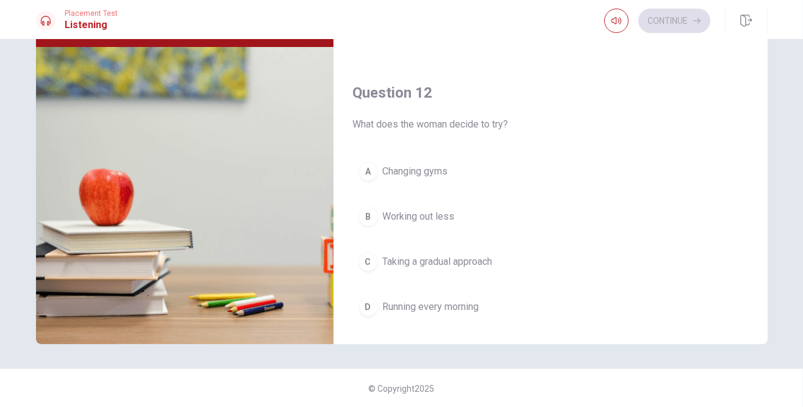
scroll to position [171, 0]
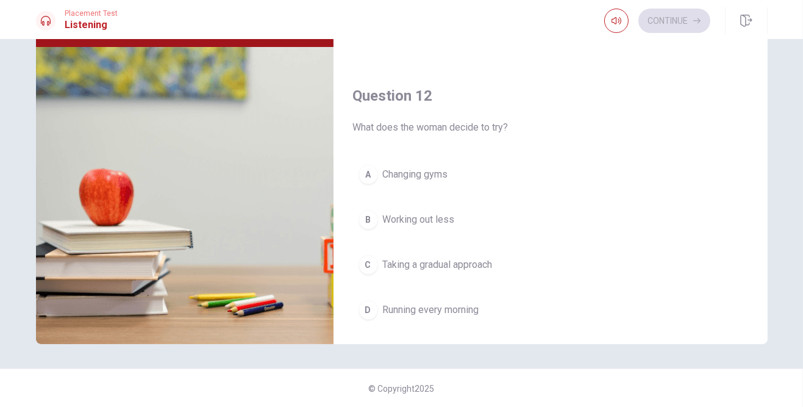
click at [452, 221] on span "Working out less" at bounding box center [419, 219] width 72 height 15
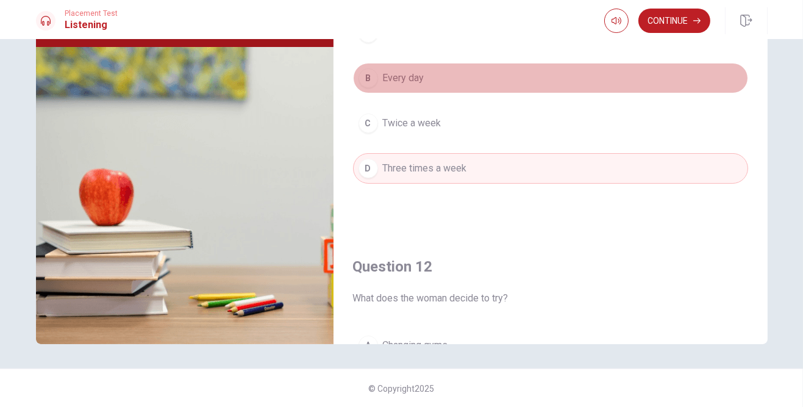
scroll to position [0, 0]
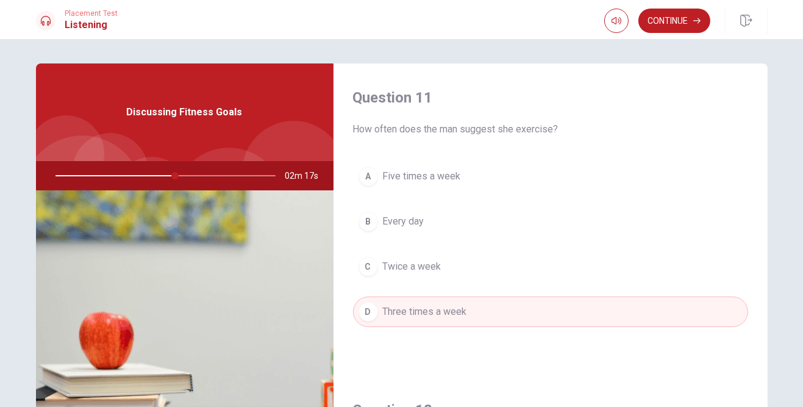
click at [501, 25] on button "Continue" at bounding box center [674, 21] width 72 height 24
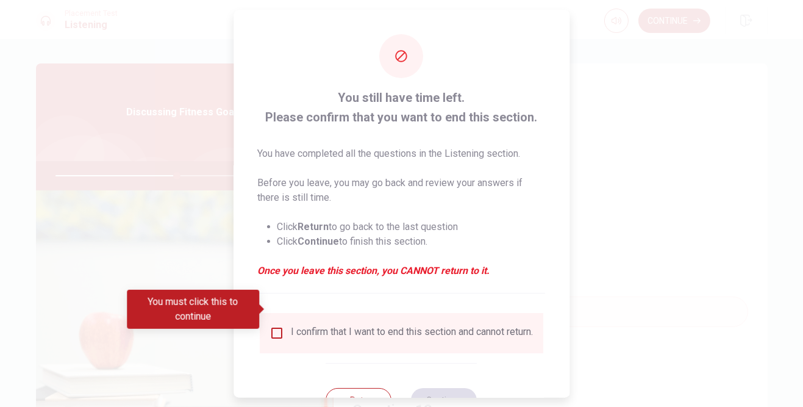
click at [291, 326] on div "I confirm that I want to end this section and cannot return." at bounding box center [412, 333] width 242 height 15
click at [277, 326] on input "You must click this to continue" at bounding box center [276, 333] width 15 height 15
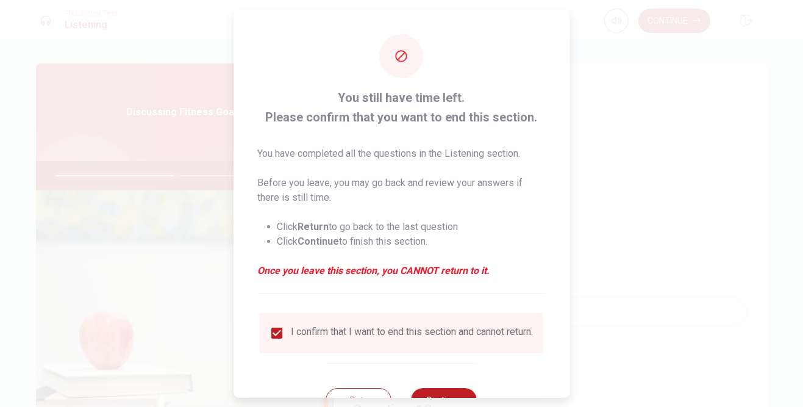
click at [460, 388] on button "Continue" at bounding box center [445, 400] width 66 height 24
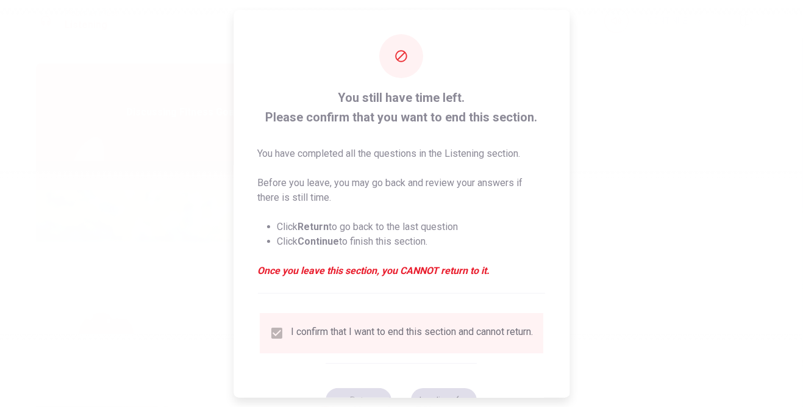
type input "57"
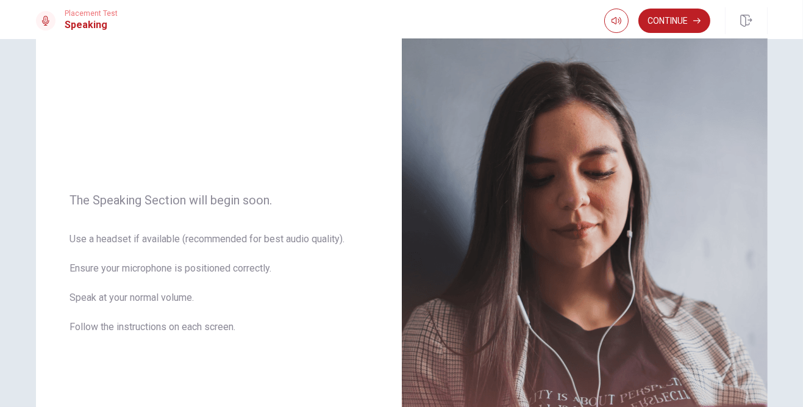
scroll to position [58, 0]
click at [501, 24] on button "Continue" at bounding box center [674, 21] width 72 height 24
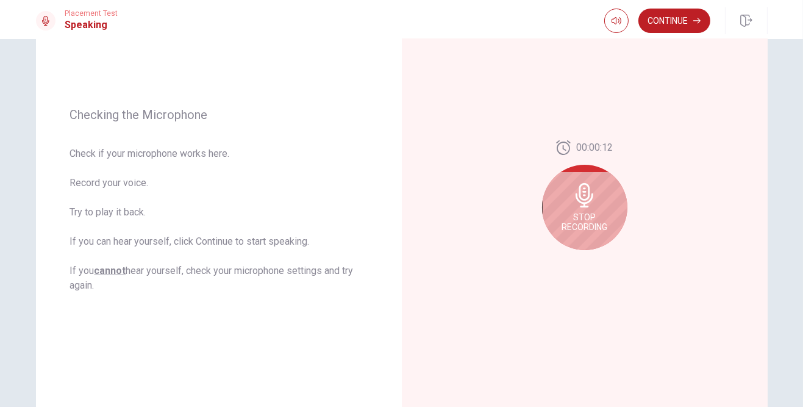
scroll to position [128, 0]
click at [501, 213] on span "Stop Recording" at bounding box center [585, 223] width 46 height 20
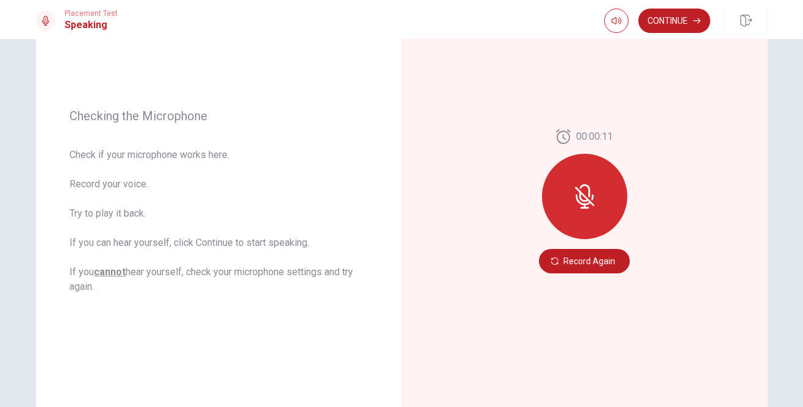
click at [501, 263] on button "Record Again" at bounding box center [584, 261] width 91 height 24
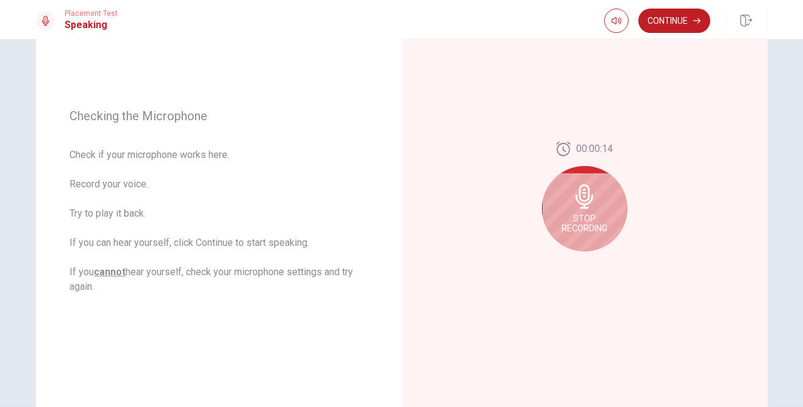
click at [501, 215] on span "Stop Recording" at bounding box center [585, 223] width 46 height 20
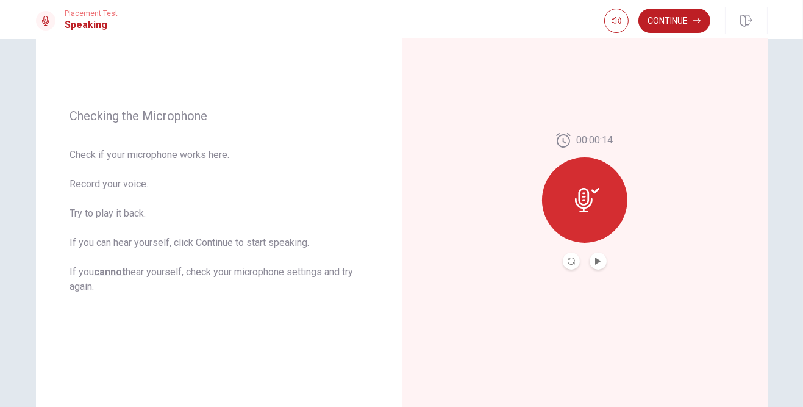
click at [501, 210] on icon at bounding box center [584, 200] width 18 height 24
click at [501, 261] on icon "Play Audio" at bounding box center [597, 260] width 5 height 7
click at [501, 263] on icon "Play Audio" at bounding box center [597, 260] width 7 height 7
click at [501, 261] on icon "Play Audio" at bounding box center [597, 260] width 5 height 7
click at [501, 262] on icon "Record Again" at bounding box center [571, 260] width 7 height 7
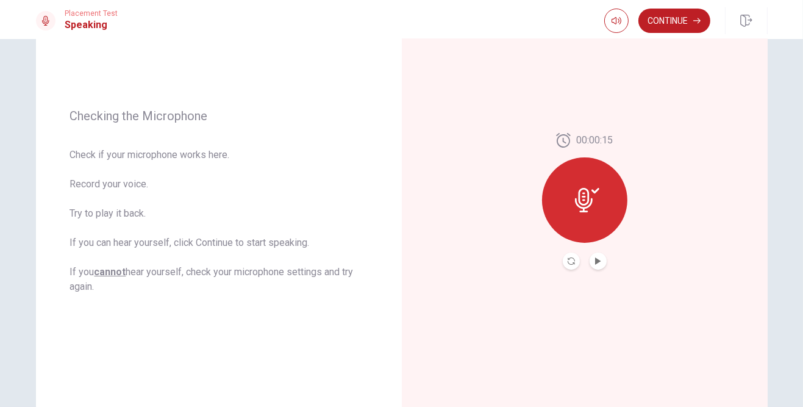
click at [501, 261] on icon "Play Audio" at bounding box center [597, 260] width 5 height 7
click at [501, 23] on button "Continue" at bounding box center [674, 21] width 72 height 24
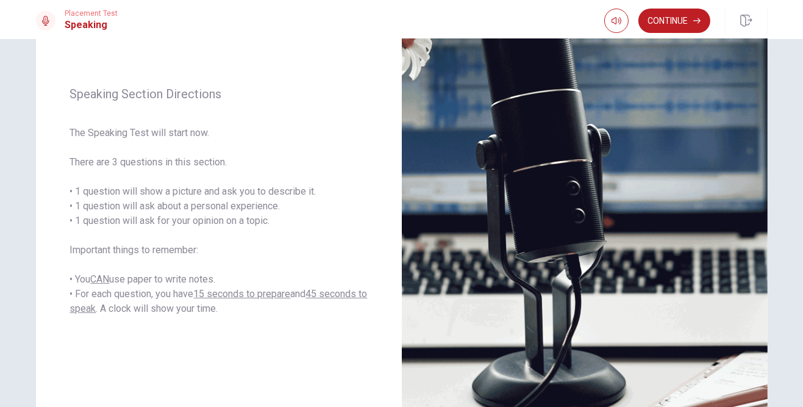
click at [501, 25] on button "Continue" at bounding box center [674, 21] width 72 height 24
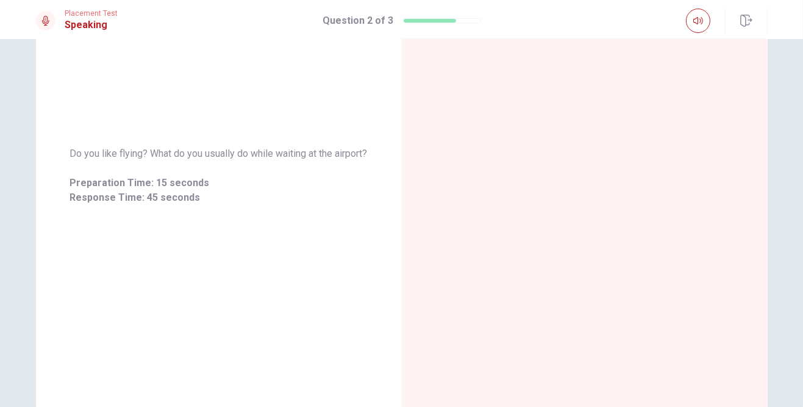
scroll to position [21, 0]
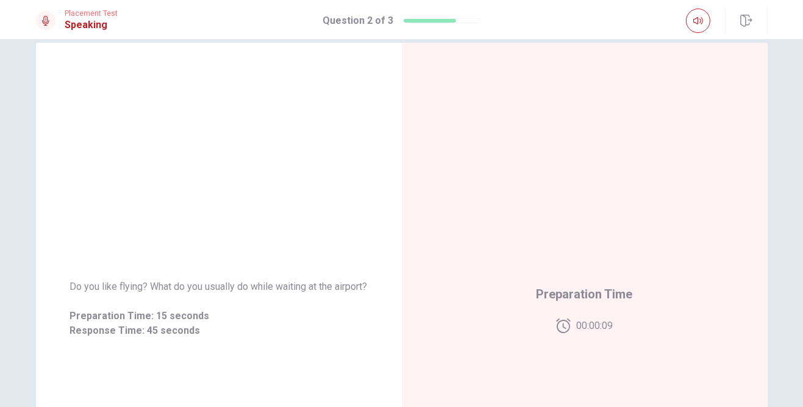
click at [501, 359] on div "Preparation Time 00:00:09" at bounding box center [585, 309] width 366 height 532
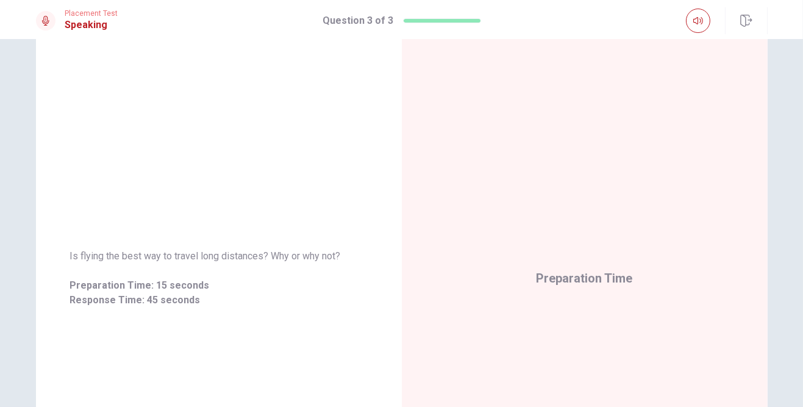
scroll to position [52, 0]
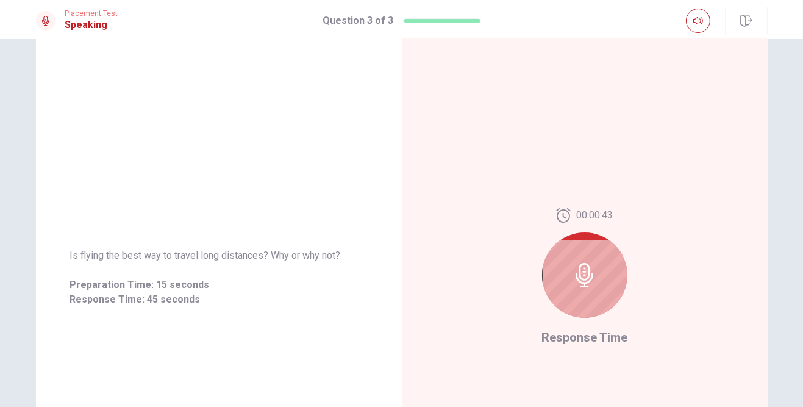
click at [71, 121] on div "Is flying the best way to travel long distances? Why or why not? Preparation Ti…" at bounding box center [219, 278] width 366 height 532
click at [29, 126] on div "Is flying the best way to travel long distances? Why or why not? Preparation Ti…" at bounding box center [401, 278] width 771 height 532
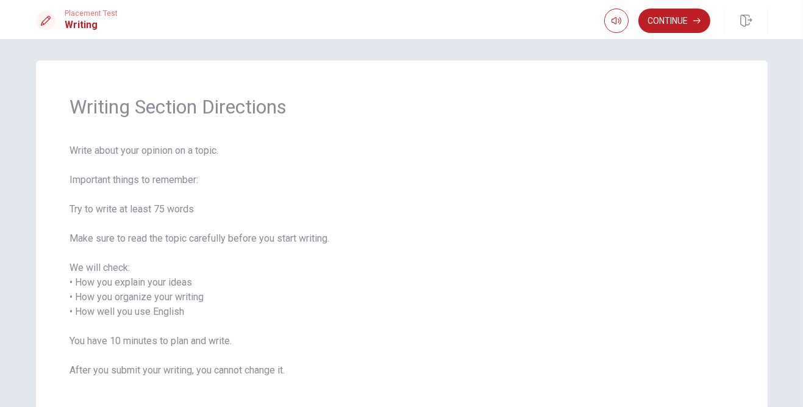
scroll to position [0, 0]
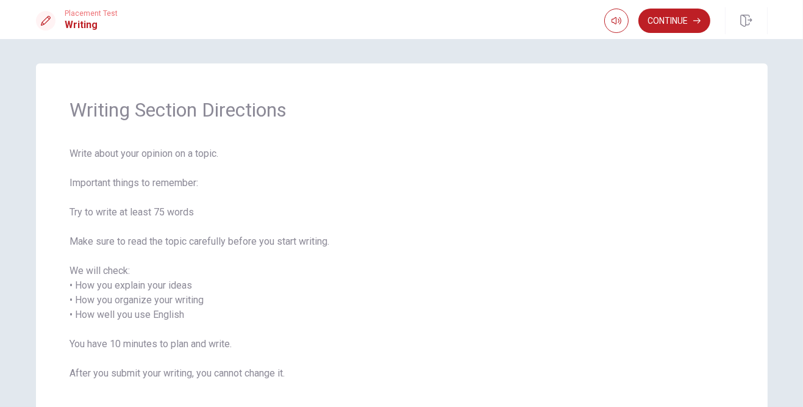
click at [501, 23] on button "Continue" at bounding box center [674, 21] width 72 height 24
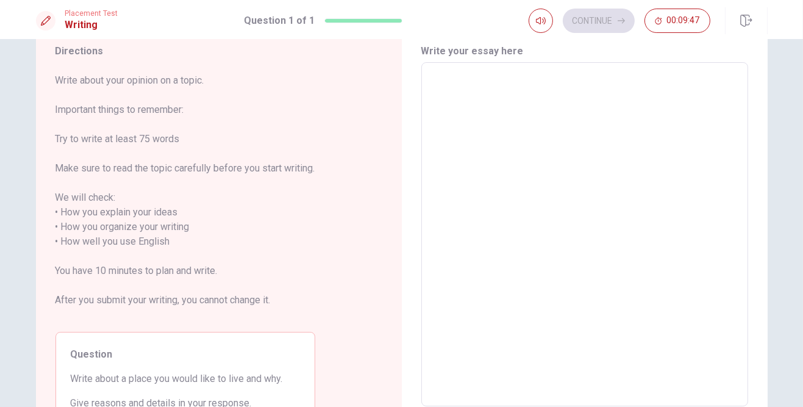
scroll to position [38, 0]
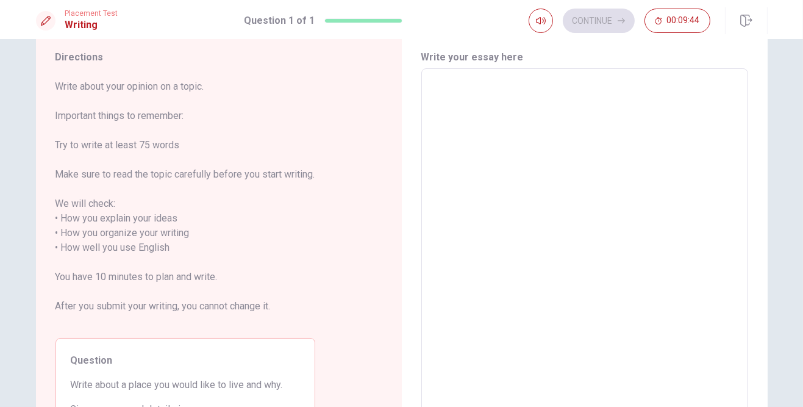
click at [501, 248] on textarea at bounding box center [585, 241] width 310 height 324
type textarea "I"
type textarea "x"
type textarea "I"
type textarea "x"
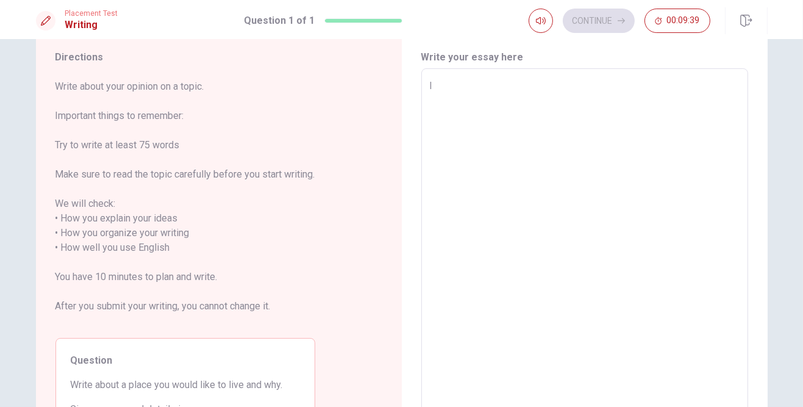
type textarea "I l"
type textarea "x"
type textarea "I li"
type textarea "x"
type textarea "I lik"
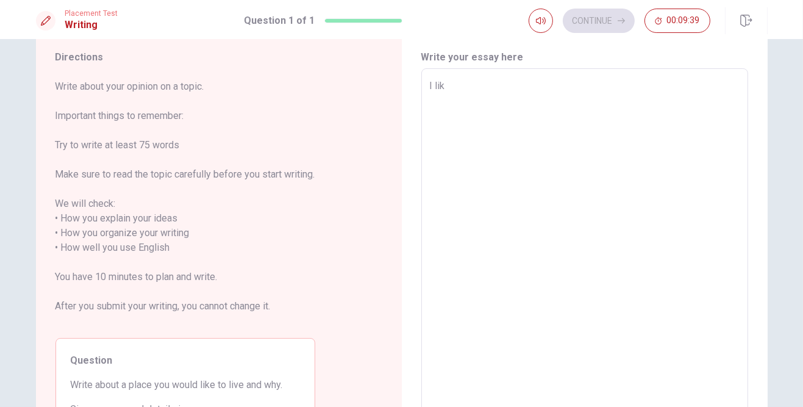
type textarea "x"
type textarea "I like"
type textarea "x"
type textarea "I like"
type textarea "x"
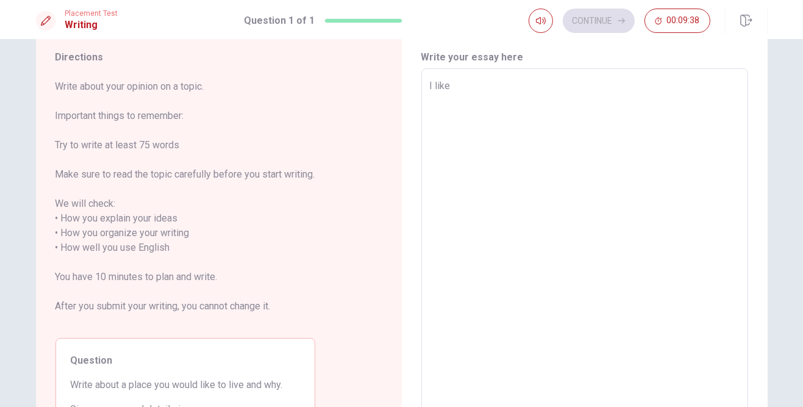
type textarea "I like t"
type textarea "x"
type textarea "I like to"
type textarea "x"
type textarea "I like to"
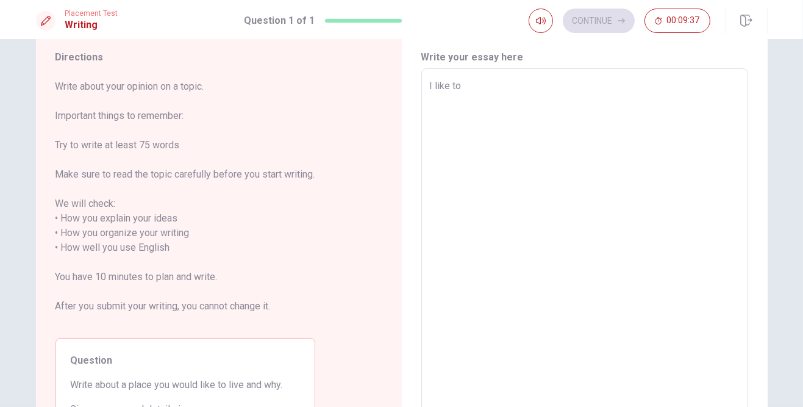
type textarea "x"
type textarea "I like to l"
type textarea "x"
type textarea "I like to li"
type textarea "x"
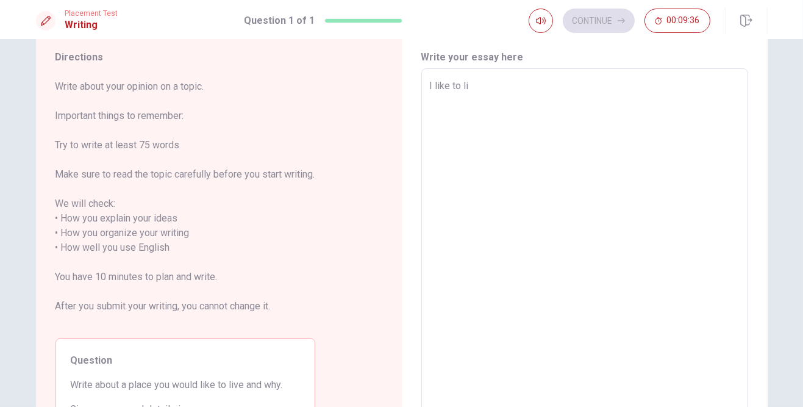
type textarea "I like to liv"
type textarea "x"
type textarea "I like to live"
type textarea "x"
type textarea "I like to live"
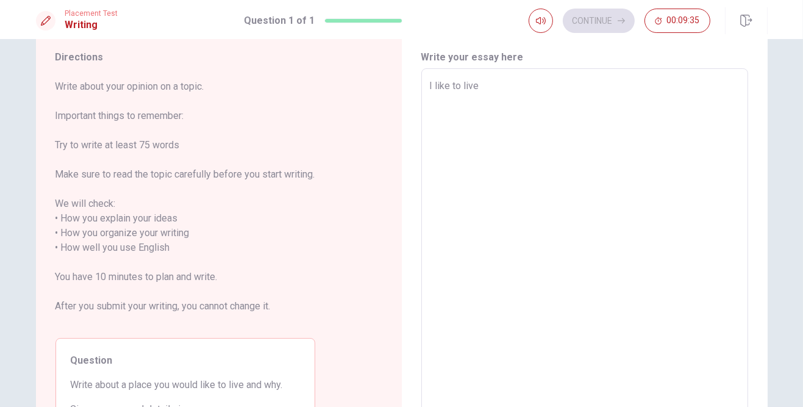
type textarea "x"
type textarea "I like to live i"
type textarea "x"
type textarea "I like to live in"
type textarea "x"
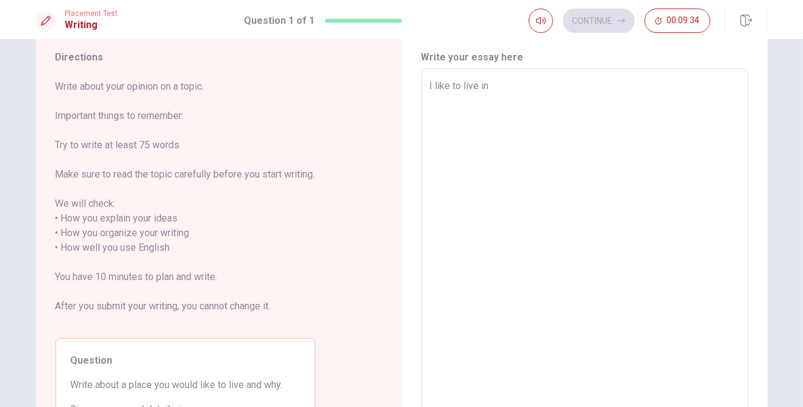
type textarea "I like to live in"
type textarea "x"
type textarea "I like to live in a"
type textarea "x"
type textarea "I like to live in a"
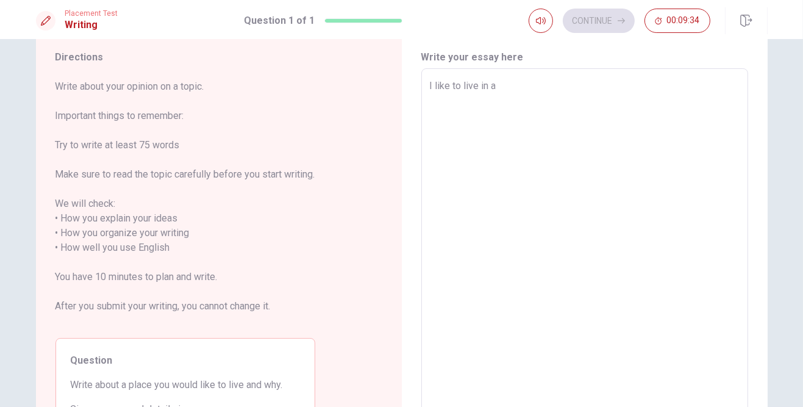
type textarea "x"
type textarea "I like to live in a p"
type textarea "x"
type textarea "I like to live in a pl"
type textarea "x"
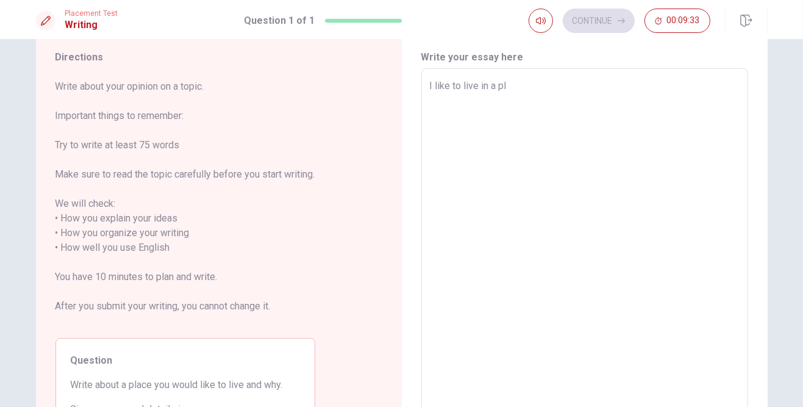
type textarea "I like to live in a pla"
type textarea "x"
type textarea "I like to live in a plac"
type textarea "x"
type textarea "I like to live in a place"
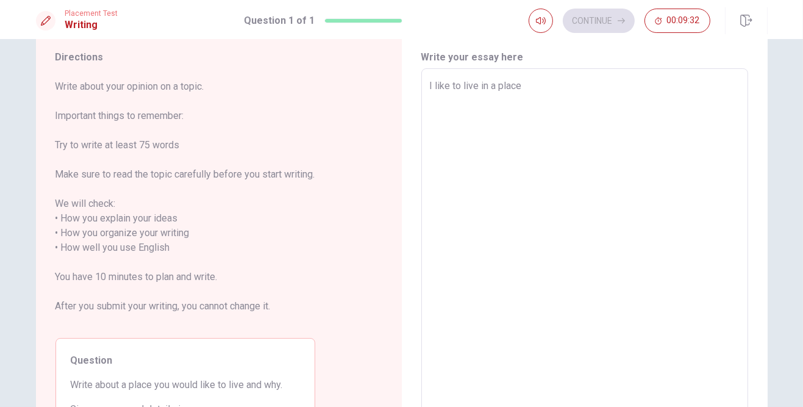
type textarea "x"
type textarea "I like to live in a place"
type textarea "x"
type textarea "I like to live in a place"
type textarea "x"
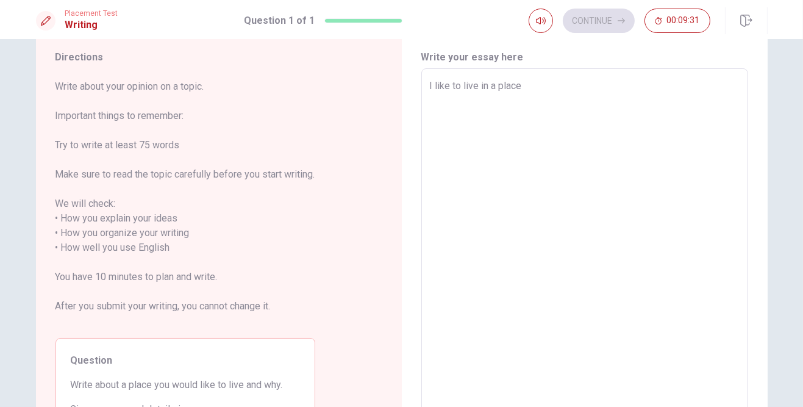
type textarea "I like to live in a place,"
type textarea "x"
type textarea "I like to live in a place,"
type textarea "x"
type textarea "I like to live in a place, w"
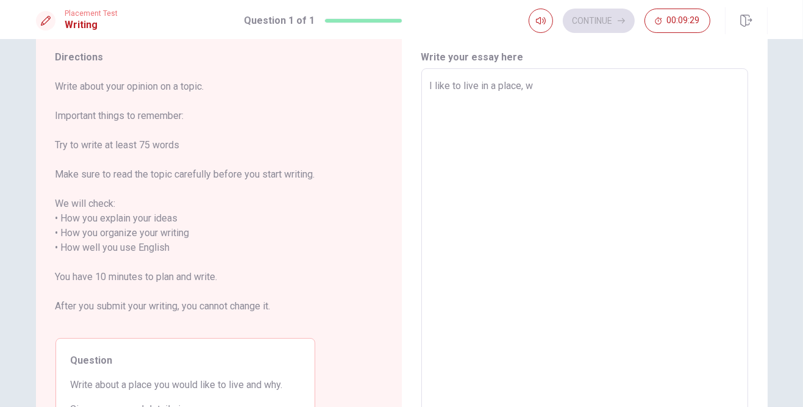
type textarea "x"
type textarea "I like to live in a place, wh"
type textarea "x"
type textarea "I like to live in a place, who"
type textarea "x"
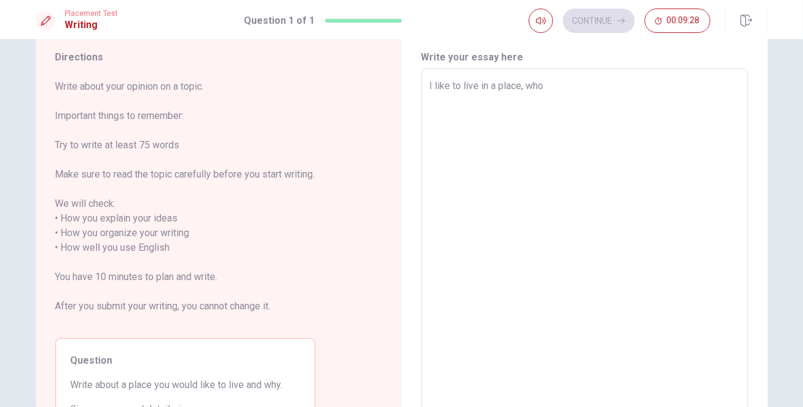
type textarea "I like to live in a place, who"
type textarea "x"
type textarea "I like to live in a place, who h"
type textarea "x"
type textarea "I like to live in a place, who ha"
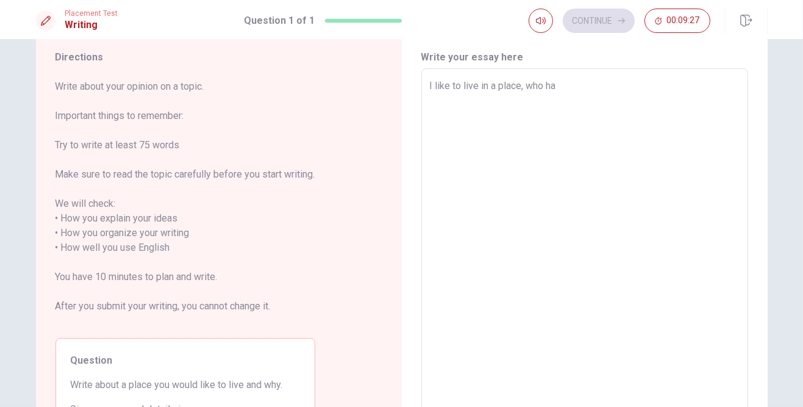
type textarea "x"
type textarea "I like to live in a place, who has"
type textarea "x"
type textarea "I like to live in a place, who has"
type textarea "x"
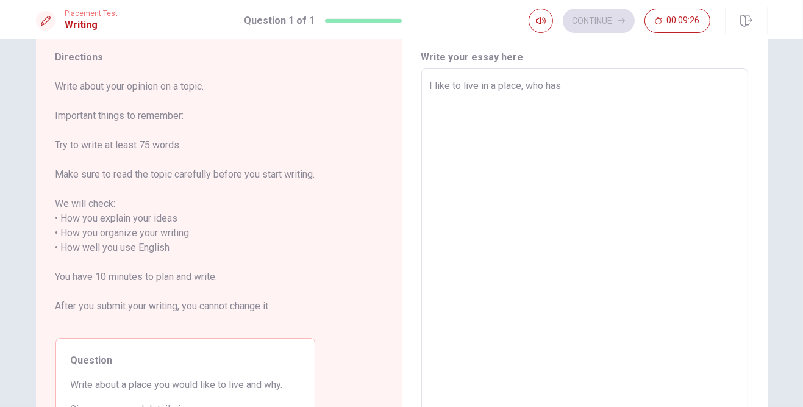
type textarea "I like to live in a place, who has b"
type textarea "x"
type textarea "I like to live in a place, who has be"
type textarea "x"
type textarea "I like to live in a place, who has bea"
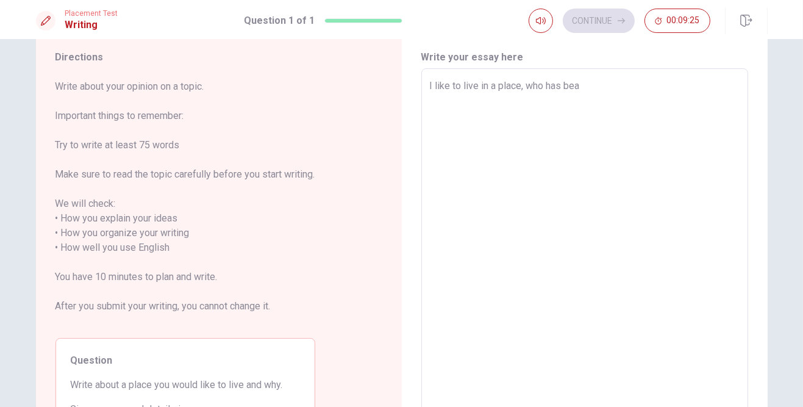
type textarea "x"
type textarea "I like to live in a place, who has beac"
type textarea "x"
type textarea "I like to live in a place, who has beach"
type textarea "x"
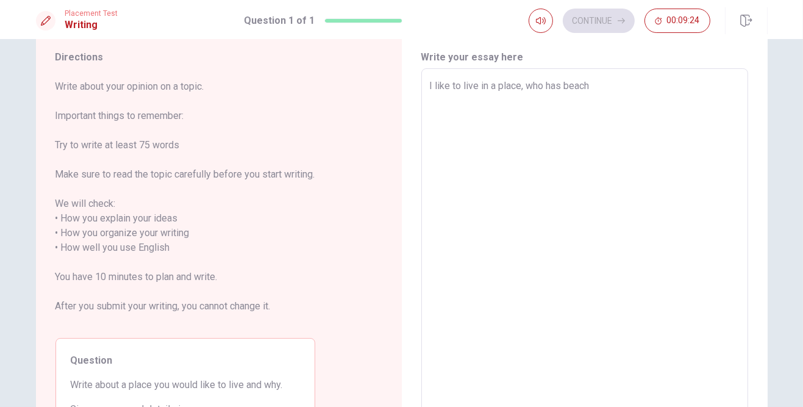
type textarea "I like to live in a place, who has beach"
type textarea "x"
type textarea "I like to live in a place, who has beach a"
type textarea "x"
type textarea "I like to live in a place, who has beach an"
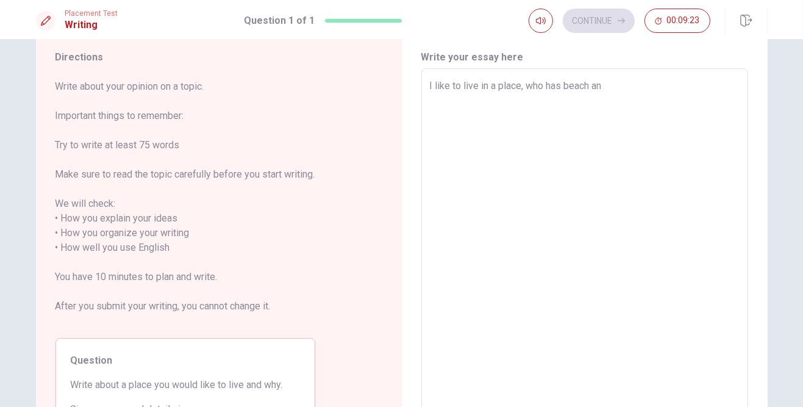
type textarea "x"
type textarea "I like to live in a place, who has beach and"
type textarea "x"
type textarea "I like to live in a place, who has beach and"
type textarea "x"
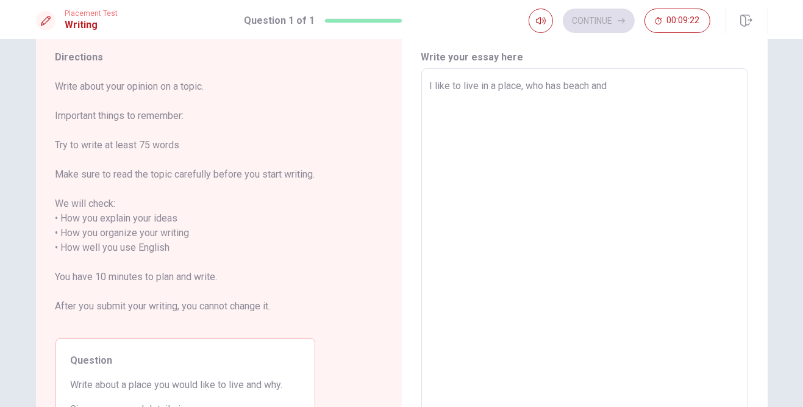
type textarea "I like to live in a place, who has beach and n"
type textarea "x"
type textarea "I like to live in a place, who has beach and na"
type textarea "x"
type textarea "I like to live in a place, who has beach and nat"
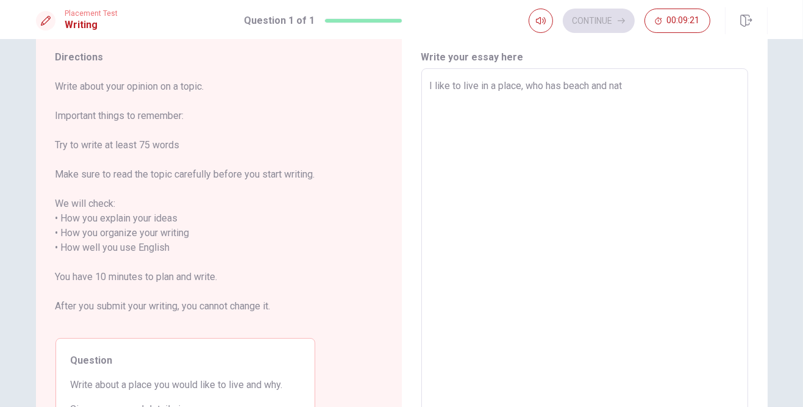
type textarea "x"
type textarea "I like to live in a place, who has beach and natu"
type textarea "x"
type textarea "I like to live in a place, who has beach and natur"
type textarea "x"
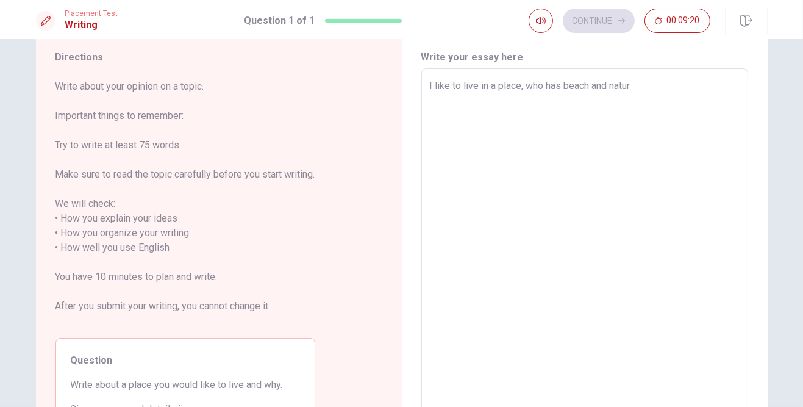
type textarea "I like to live in a place, who has beach and nature"
type textarea "x"
type textarea "I like to live in a place, who has beach and nature,"
type textarea "x"
type textarea "I like to live in a place, who has beach and nature,"
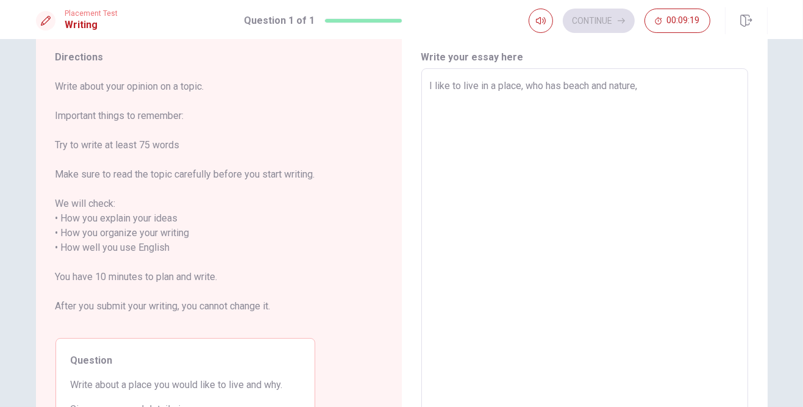
type textarea "x"
type textarea "I like to live in a place, who has beach and nature, b"
type textarea "x"
type textarea "I like to live in a place, who has beach and nature, be"
type textarea "x"
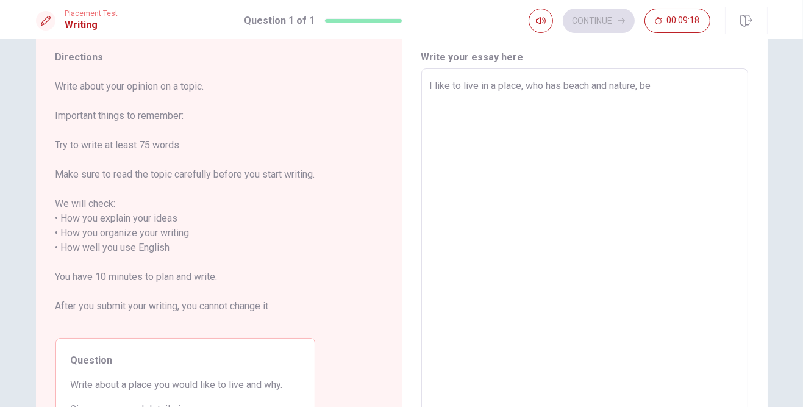
type textarea "I like to live in a place, who has beach and nature, bec"
type textarea "x"
type textarea "I like to live in a place, who has beach and nature, beca"
type textarea "x"
type textarea "I like to live in a place, who has beach and nature, becau"
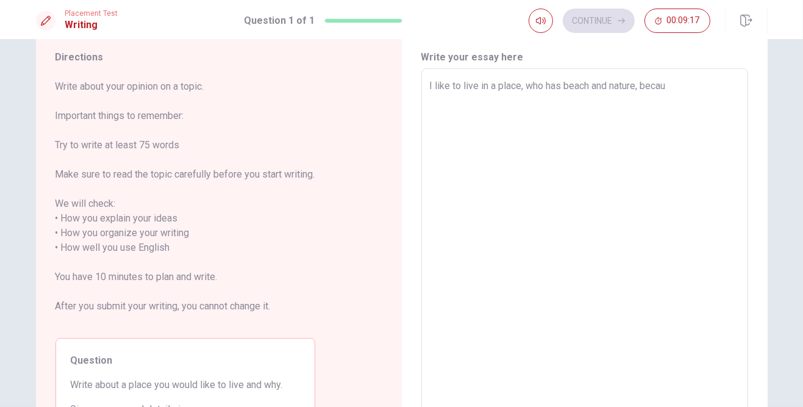
type textarea "x"
type textarea "I like to live in a place, who has beach and nature, becaus"
type textarea "x"
type textarea "I like to live in a place, who has beach and nature, becaus"
type textarea "x"
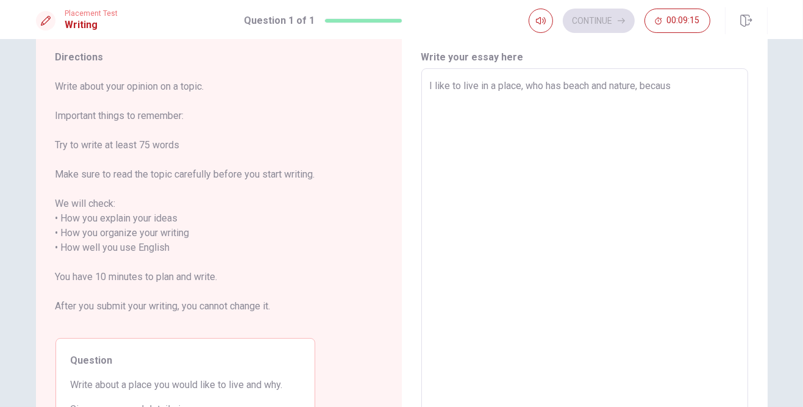
type textarea "I like to live in a place, who has beach and nature, becaus"
type textarea "x"
type textarea "I like to live in a place, who has beach and nature, because"
type textarea "x"
type textarea "I like to live in a place, who has beach and nature, because"
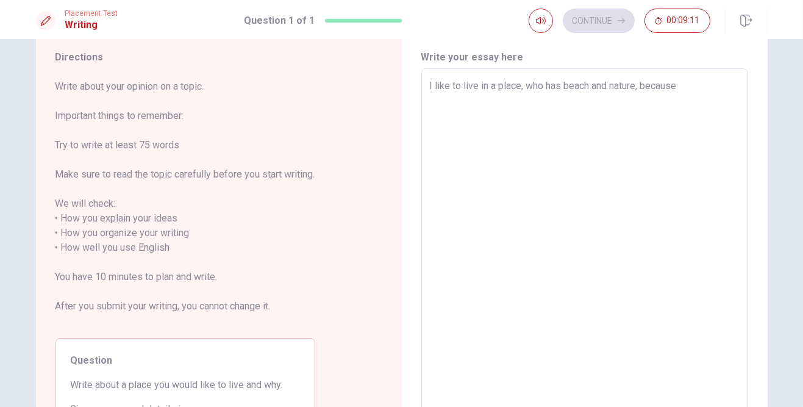
type textarea "x"
type textarea "I like to live in a place, who has beach and nature, because i"
type textarea "x"
type textarea "I like to live in a place, who has beach and nature, because ig"
type textarea "x"
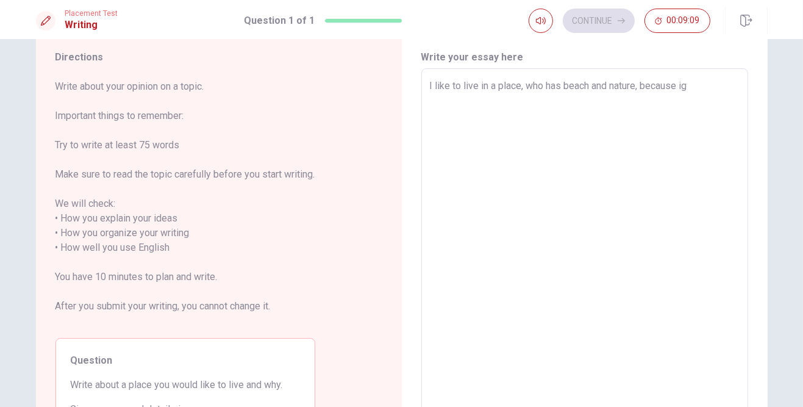
type textarea "I like to live in a place, who has beach and nature, because ig"
type textarea "x"
type textarea "I like to live in a place, who has beach and nature, because ig h"
type textarea "x"
type textarea "I like to live in a place, who has beach and nature, because ig ha"
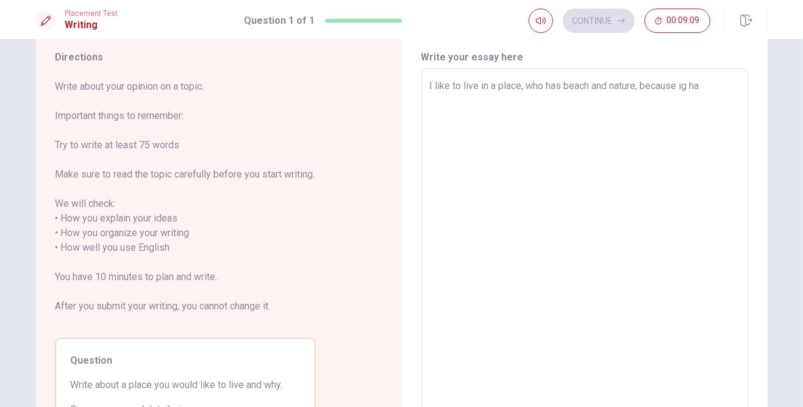
type textarea "x"
type textarea "I like to live in a place, who has beach and nature, because ig hav"
type textarea "x"
type textarea "I like to live in a place, who has beach and nature, because ig have"
type textarea "x"
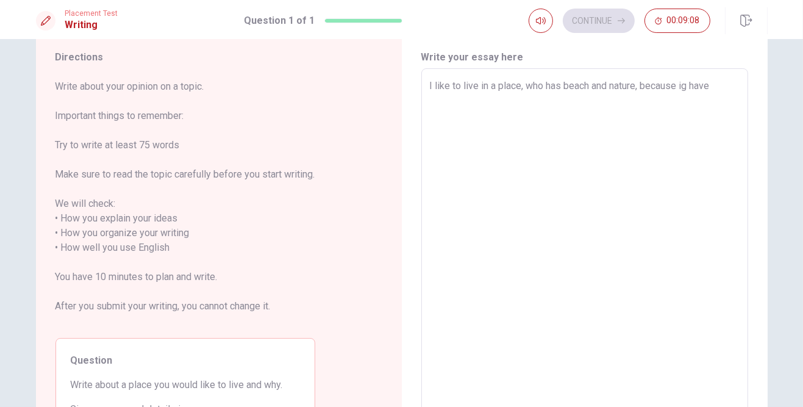
type textarea "I like to live in a place, who has beach and nature, because ig have"
type textarea "x"
type textarea "I like to live in a place, who has beach and nature, because ig have t"
type textarea "x"
type textarea "I like to live in a place, who has beach and nature, because ig have th"
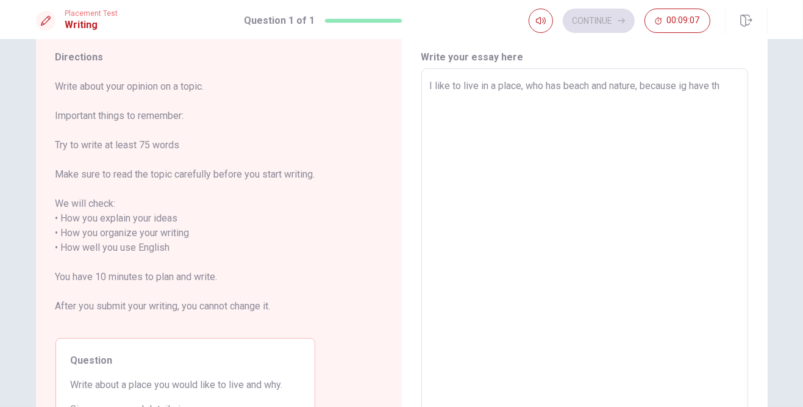
type textarea "x"
type textarea "I like to live in a place, who has beach and nature, because ig have thi"
type textarea "x"
type textarea "I like to live in a place, who has beach and nature, because ig have this"
type textarea "x"
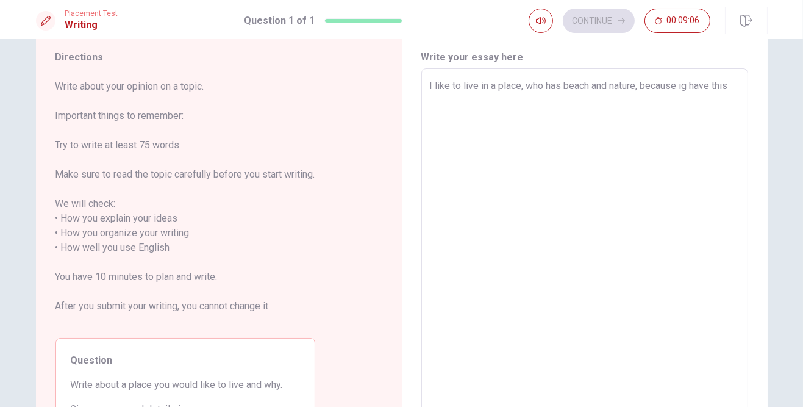
type textarea "I like to live in a place, who has beach and nature, because ig have this2"
type textarea "x"
type textarea "I like to live in a place, who has beach and nature, because ig have this"
type textarea "x"
type textarea "I like to live in a place, who has beach and nature, because ig have thist"
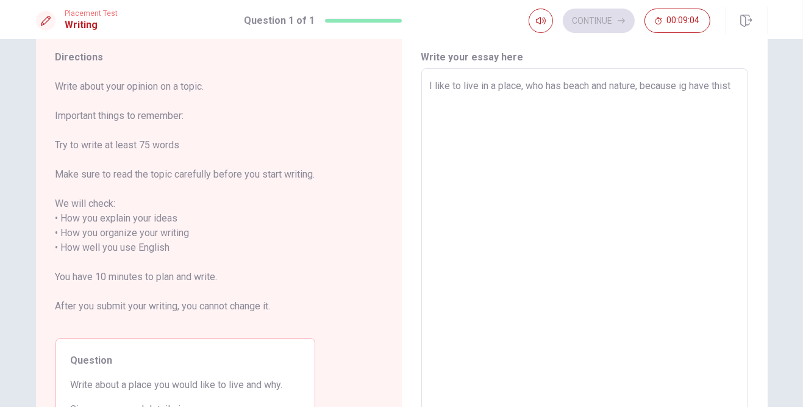
type textarea "x"
type textarea "I like to live in a place, who has beach and nature, because ig have thistw"
type textarea "x"
type textarea "I like to live in a place, who has beach and nature, because ig have thistwo"
type textarea "x"
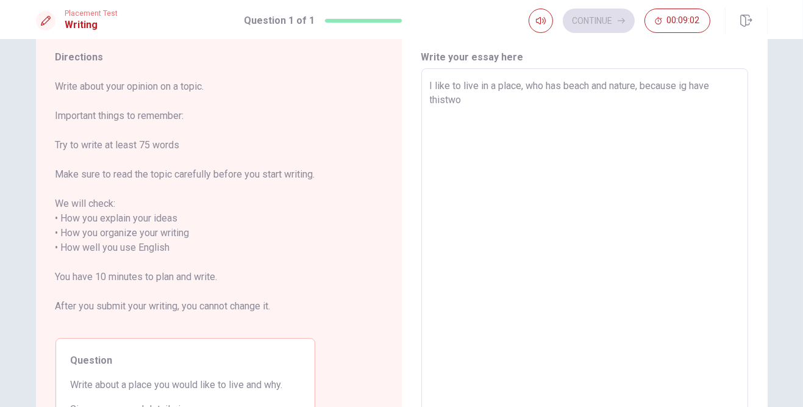
type textarea "I like to live in a place, who has beach and nature, because ig have thistw"
type textarea "x"
type textarea "I like to live in a place, who has beach and nature, because ig have thist"
type textarea "x"
type textarea "I like to live in a place, who has beach and nature, because ig have this"
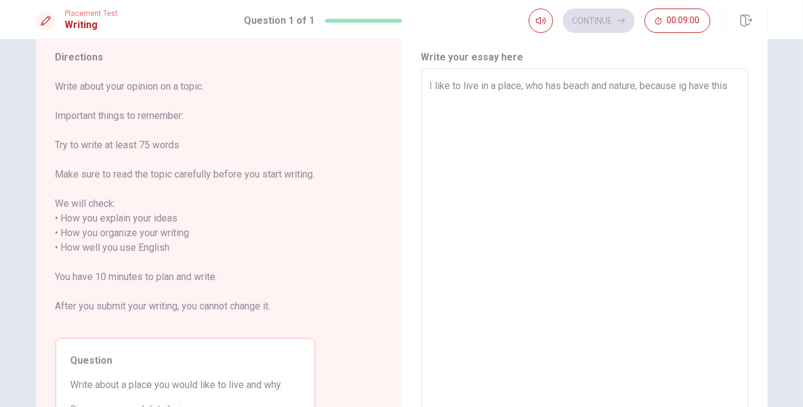
click at [501, 86] on textarea "I like to live in a place, who has beach and nature, because ig have this" at bounding box center [585, 241] width 310 height 324
type textarea "x"
type textarea "I like to live in a place, who has beach andnature, because ig have this"
type textarea "x"
type textarea "I like to live in a place, who has beach annature, because ig have this"
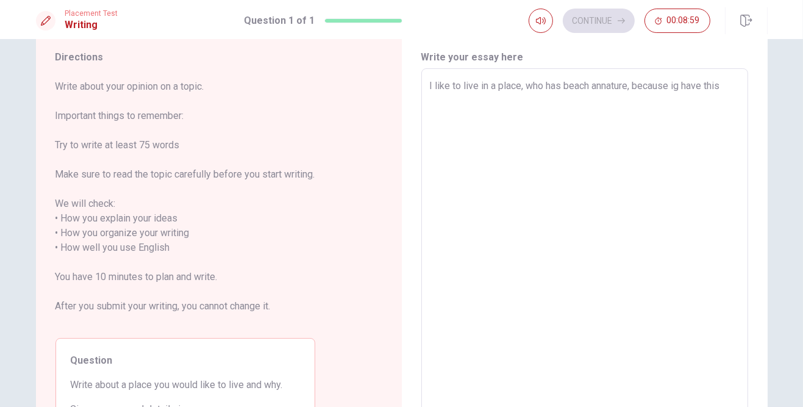
type textarea "x"
type textarea "I like to live in a place, who has beach anature, because ig have this"
type textarea "x"
type textarea "I like to live in a place, who has beach nature, because ig have this"
type textarea "x"
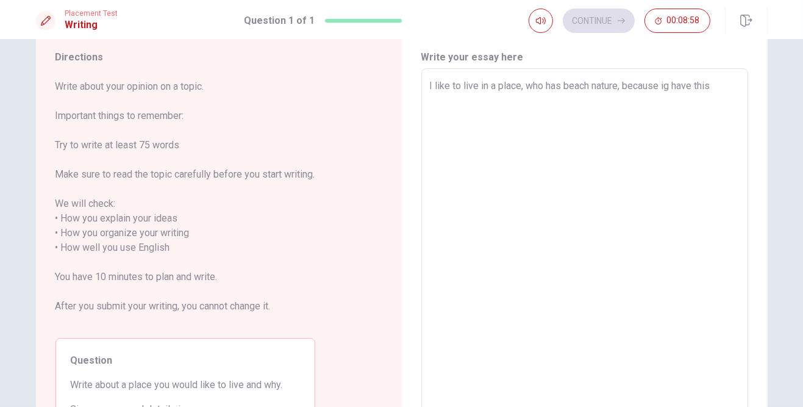
type textarea "I like to live in a place, who has beachnature, because ig have this"
type textarea "x"
type textarea "I like to live in a place, who has beacnature, because ig have this"
type textarea "x"
type textarea "I like to live in a place, who has beachnature, because ig have this"
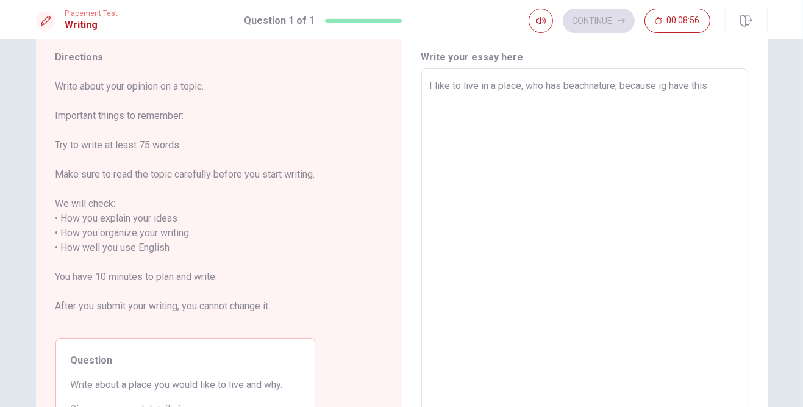
type textarea "x"
type textarea "I like to live in a place, who has beach,nature, because ig have this"
type textarea "x"
type textarea "I like to live in a place, who has beach, nature, because ig have this"
click at [501, 87] on textarea "I like to live in a place, who has beach, nature, because ig have this" at bounding box center [585, 241] width 310 height 324
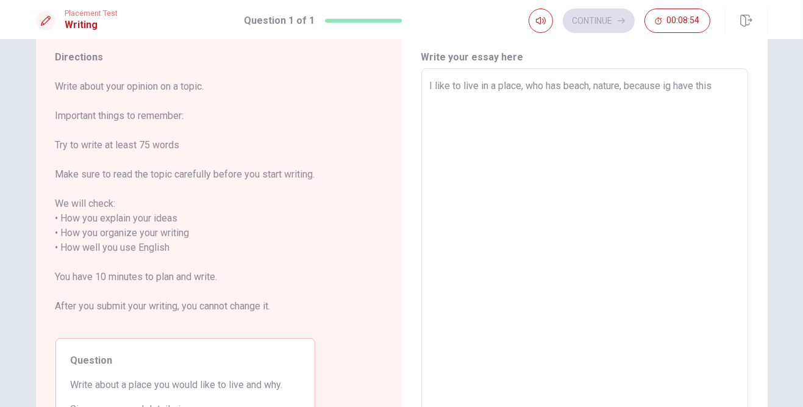
type textarea "x"
type textarea "I like to live in a place, who has beach, nature because ig have this"
type textarea "x"
type textarea "I like to live in a place, who has beach, nature because ig have this"
type textarea "x"
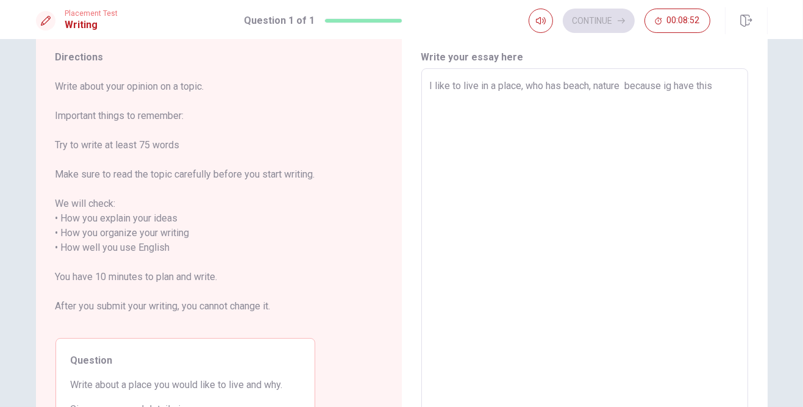
type textarea "I like to live in a place, who has beach, nature a because ig have this"
type textarea "x"
type textarea "I like to live in a place, who has beach, nature an because ig have this"
type textarea "x"
type textarea "I like to live in a place, who has beach, nature and because ig have this"
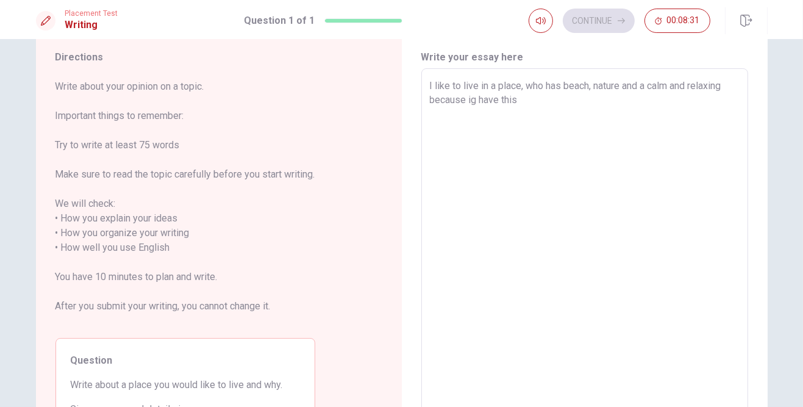
click at [481, 103] on textarea "I like to live in a place, who has beach, nature and a calm and relaxing becaus…" at bounding box center [585, 241] width 310 height 324
click at [501, 105] on textarea "I like to live in a place, who has beach, nature and a calm and relaxing becaus…" at bounding box center [585, 241] width 310 height 324
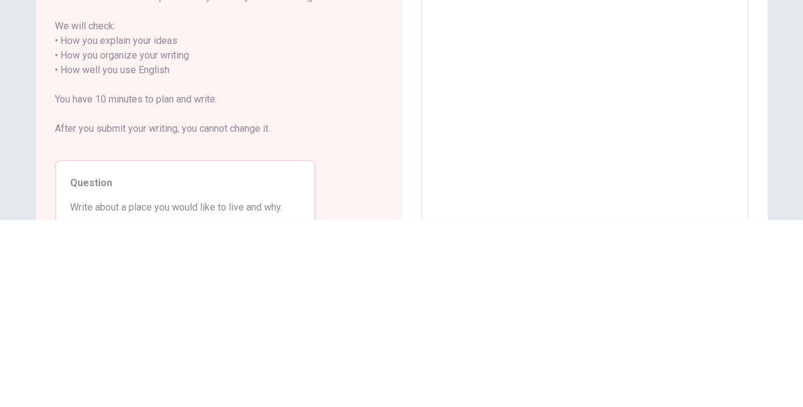
scroll to position [0, 0]
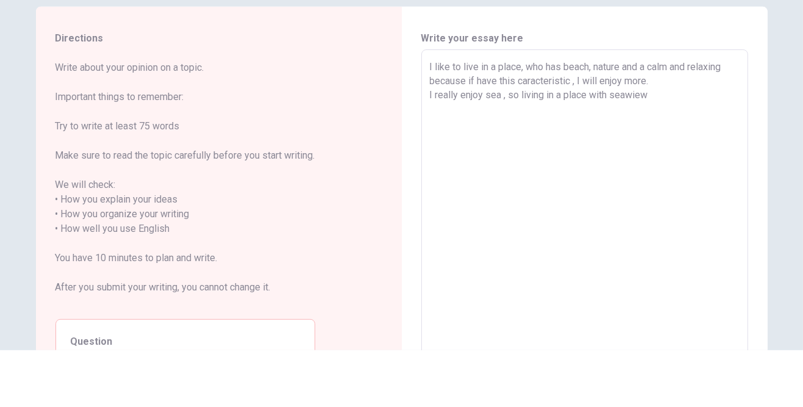
click at [501, 152] on textarea "I like to live in a place, who has beach, nature and a calm and relaxing becaus…" at bounding box center [585, 278] width 310 height 324
click at [501, 157] on textarea "I like to live in a place, who has beach, nature and a calm and relaxing becaus…" at bounding box center [585, 278] width 310 height 324
click at [501, 155] on textarea "I like to live in a place, who has beach, nature and a calm and relaxing becaus…" at bounding box center [585, 278] width 310 height 324
click at [501, 156] on textarea "I like to live in a place, who has beach, nature and a calm and relaxing becaus…" at bounding box center [585, 278] width 310 height 324
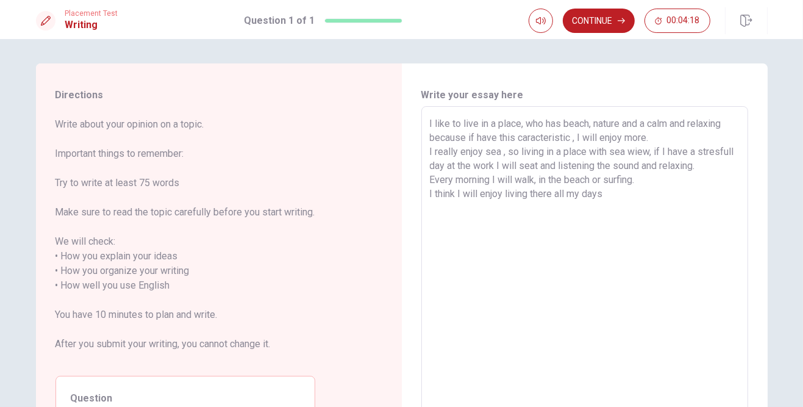
scroll to position [1, 0]
click at [501, 196] on textarea "I like to live in a place, who has beach, nature and a calm and relaxing becaus…" at bounding box center [585, 277] width 310 height 324
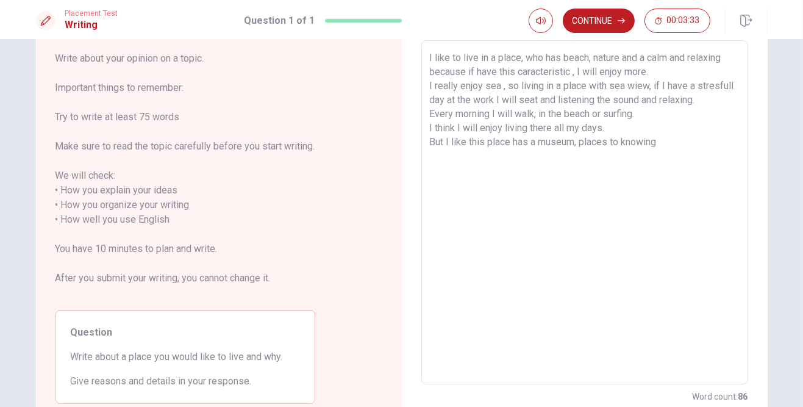
scroll to position [66, 0]
click at [501, 19] on button "Continue" at bounding box center [599, 21] width 72 height 24
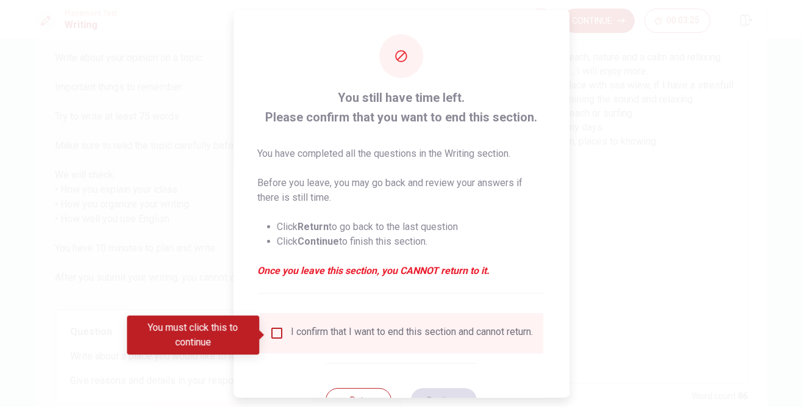
click at [279, 339] on input "You must click this to continue" at bounding box center [276, 333] width 15 height 15
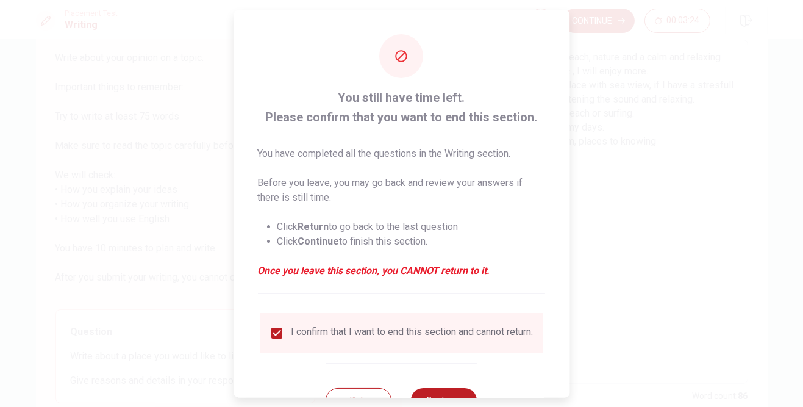
click at [434, 412] on button "Continue" at bounding box center [445, 400] width 66 height 24
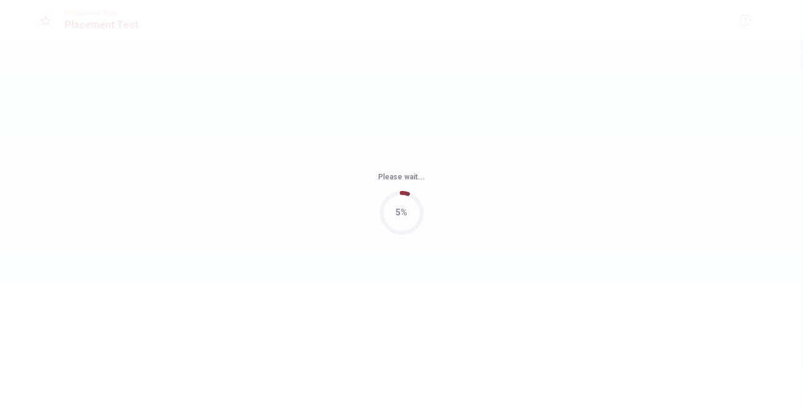
scroll to position [0, 0]
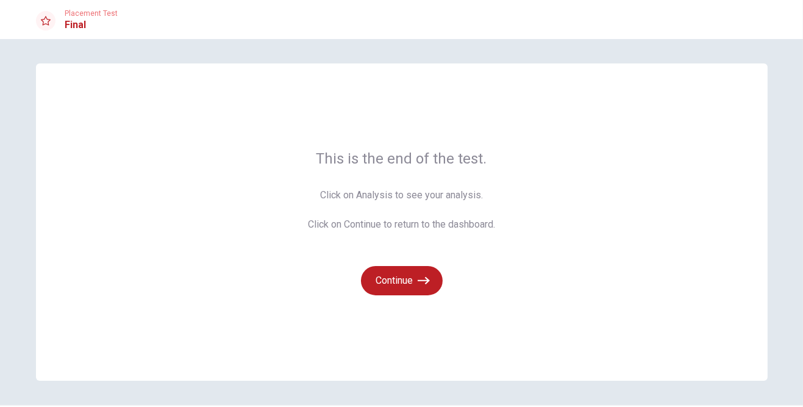
click at [385, 282] on button "Continue" at bounding box center [402, 280] width 82 height 29
